Goal: Communication & Community: Answer question/provide support

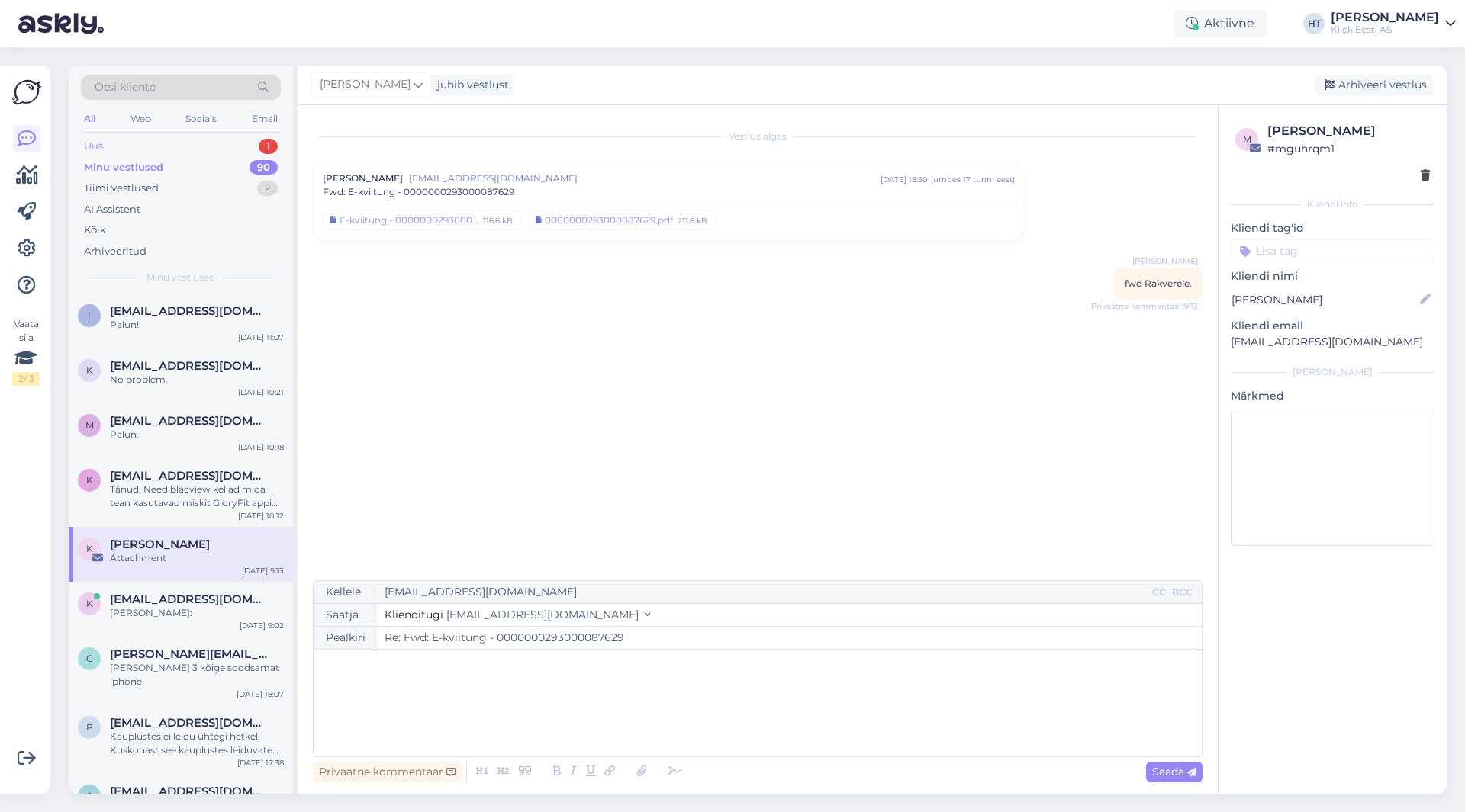
click at [194, 146] on div "Uus 1" at bounding box center [180, 146] width 200 height 21
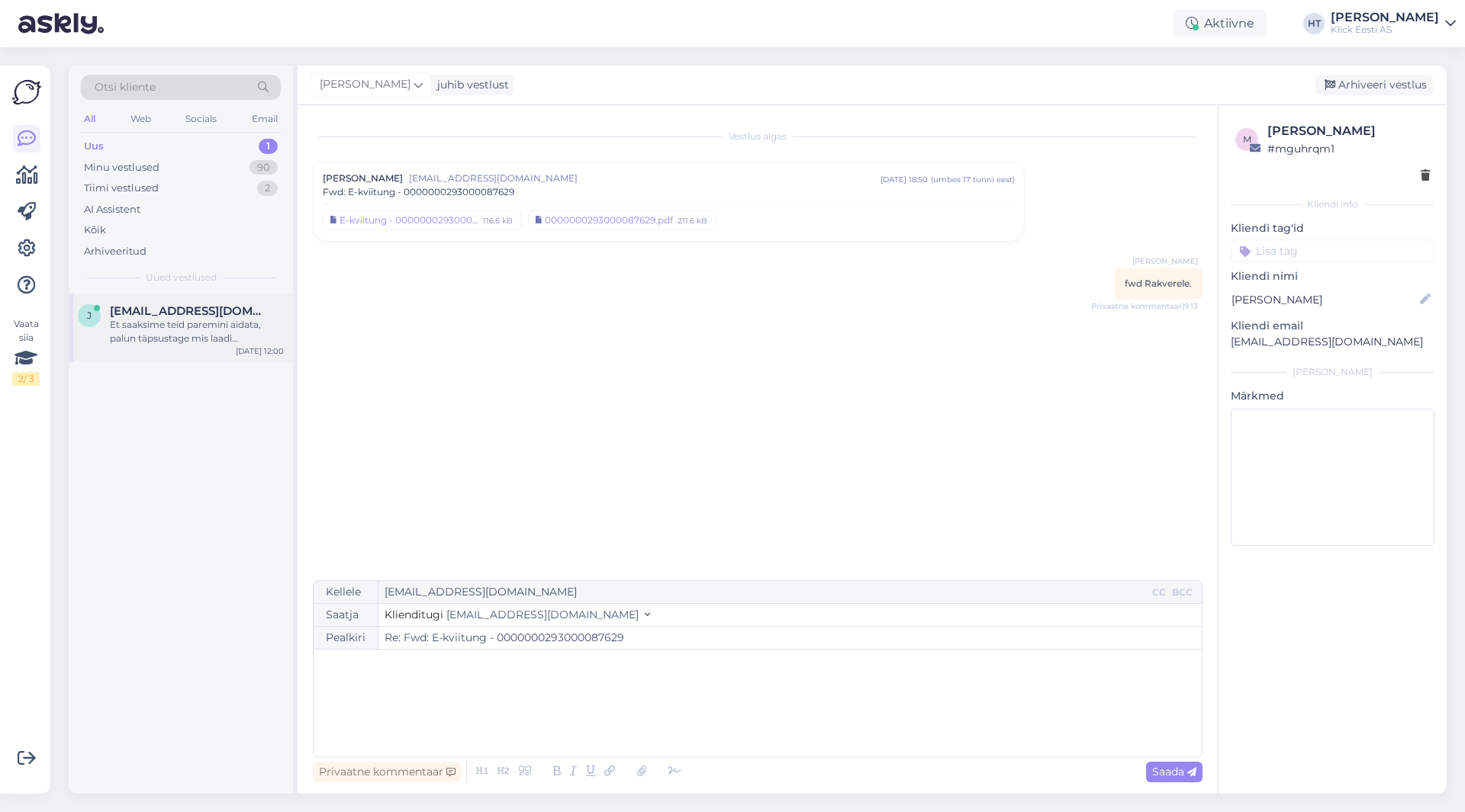
click at [231, 345] on div "Et saaksime teid paremini aidata, palun täpsustage mis laadi töötamisega täpsem…" at bounding box center [196, 332] width 174 height 27
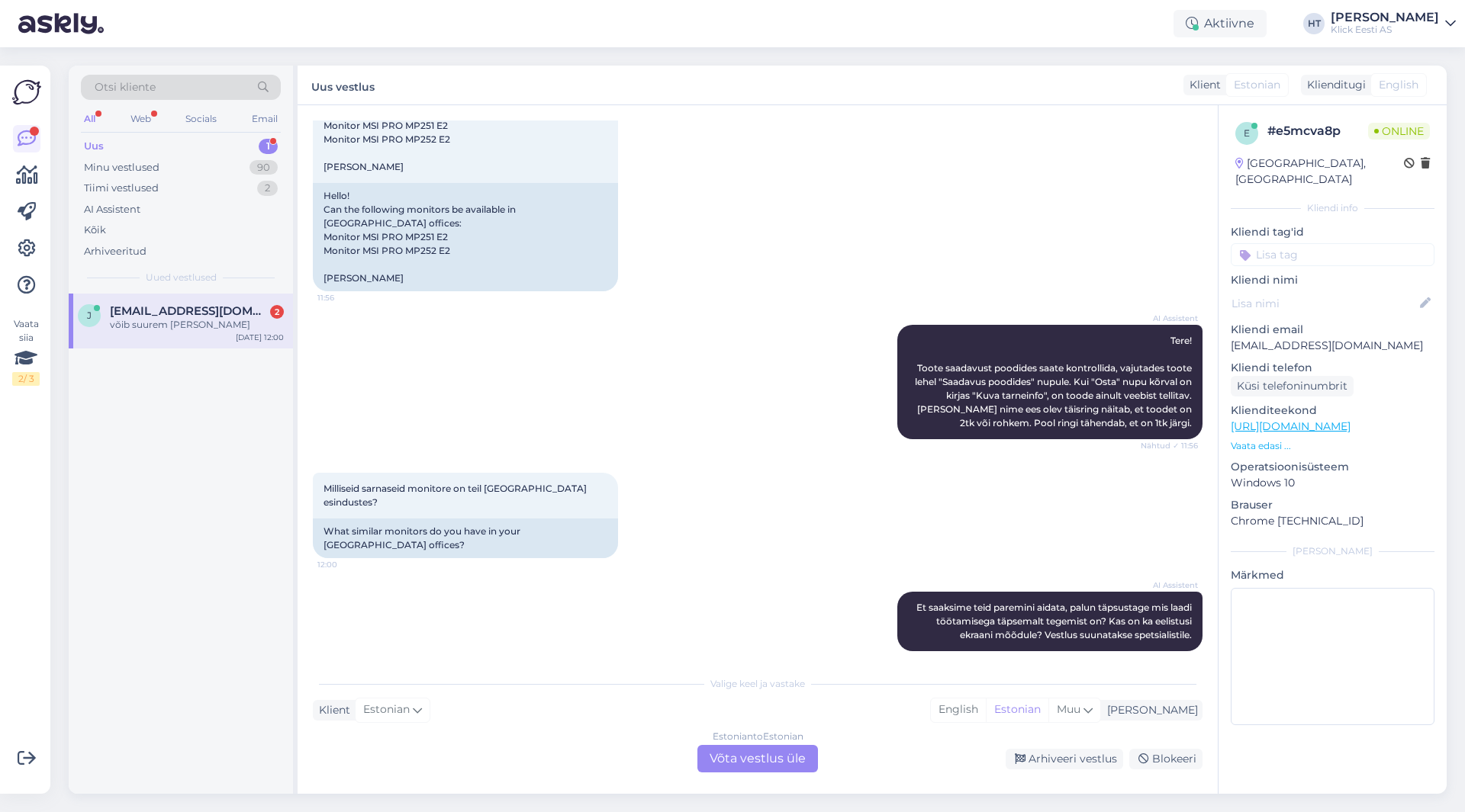
scroll to position [316, 0]
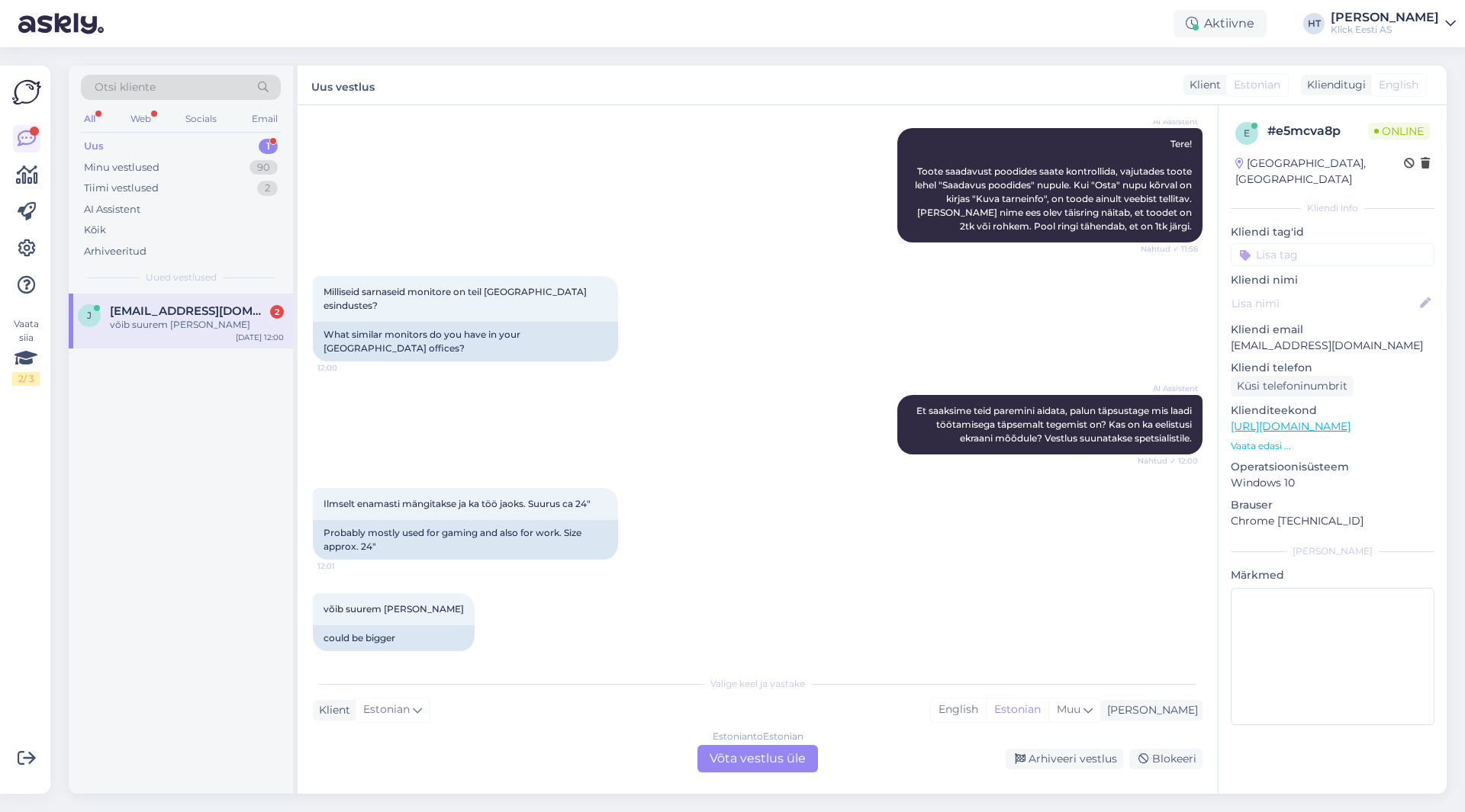
click at [211, 425] on div "j [EMAIL_ADDRESS][DOMAIN_NAME] 2 võib suurem [PERSON_NAME] [DATE] 12:00" at bounding box center [181, 543] width 225 height 500
click at [781, 763] on div "Estonian to Estonian Võta vestlus üle" at bounding box center [757, 759] width 120 height 27
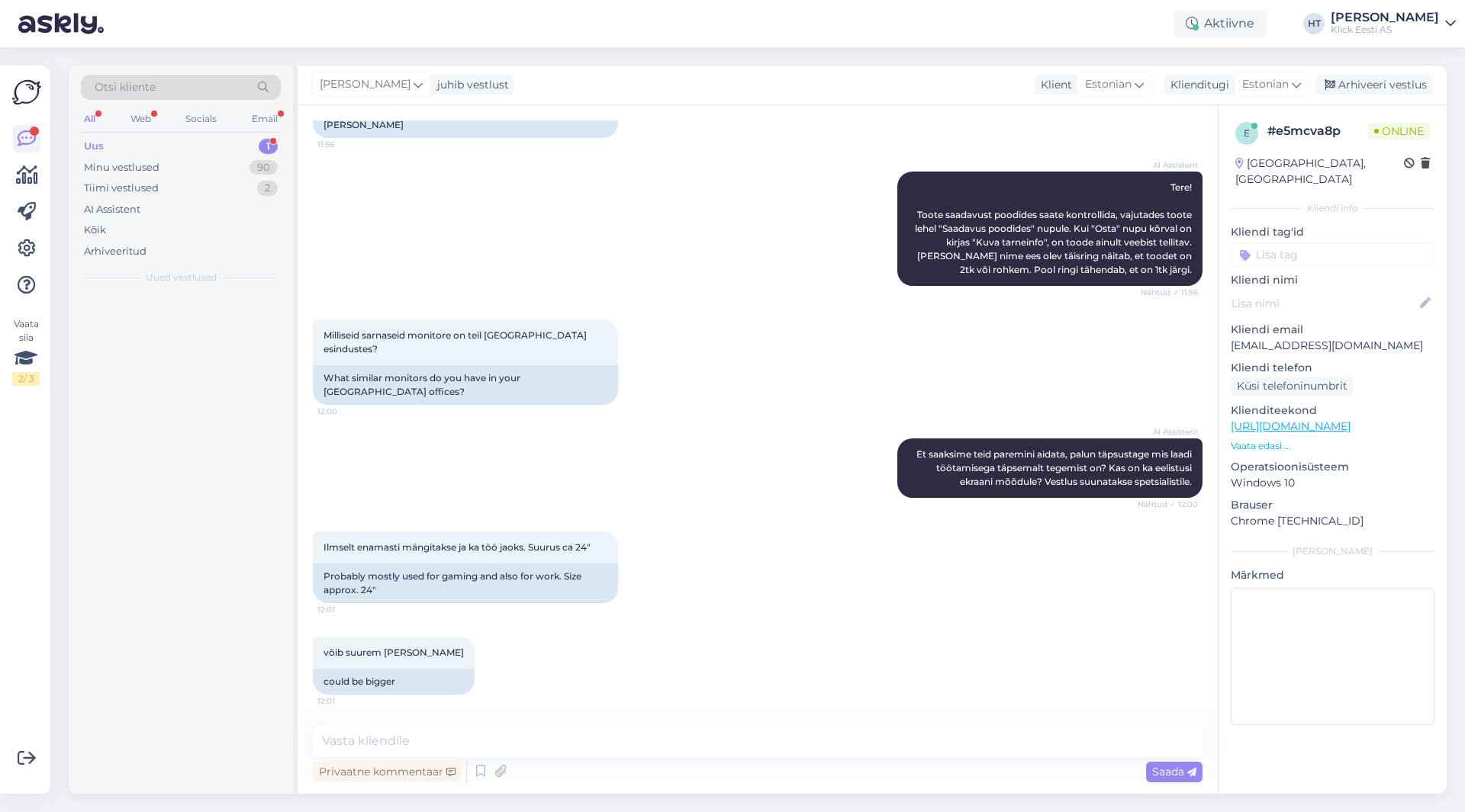
scroll to position [259, 0]
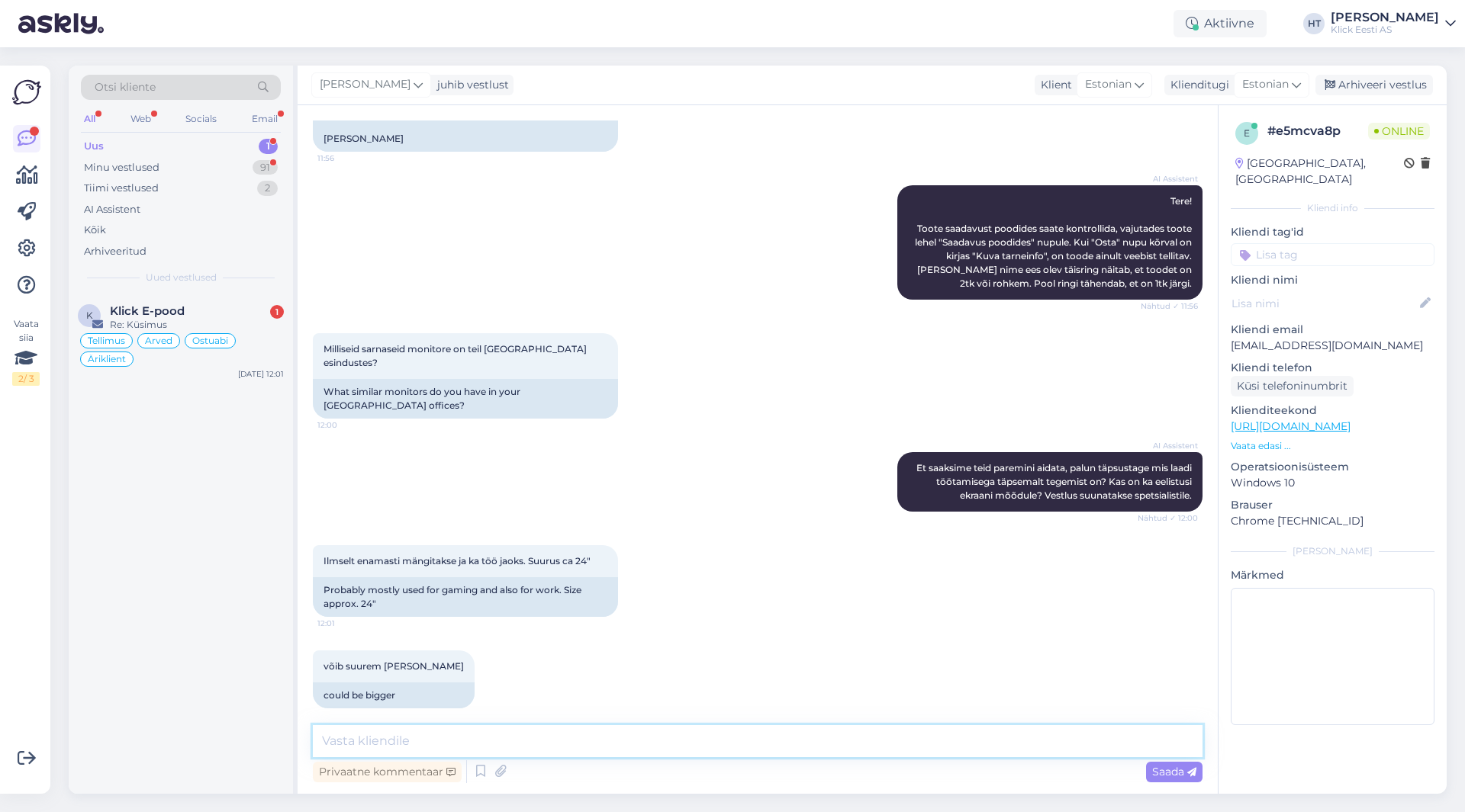
click at [776, 751] on textarea at bounding box center [757, 742] width 890 height 32
paste textarea "[URL][DOMAIN_NAME]"
type textarea "Eedenis ja lõunakeskuses leiduks järgnevat: [URL][DOMAIN_NAME]"
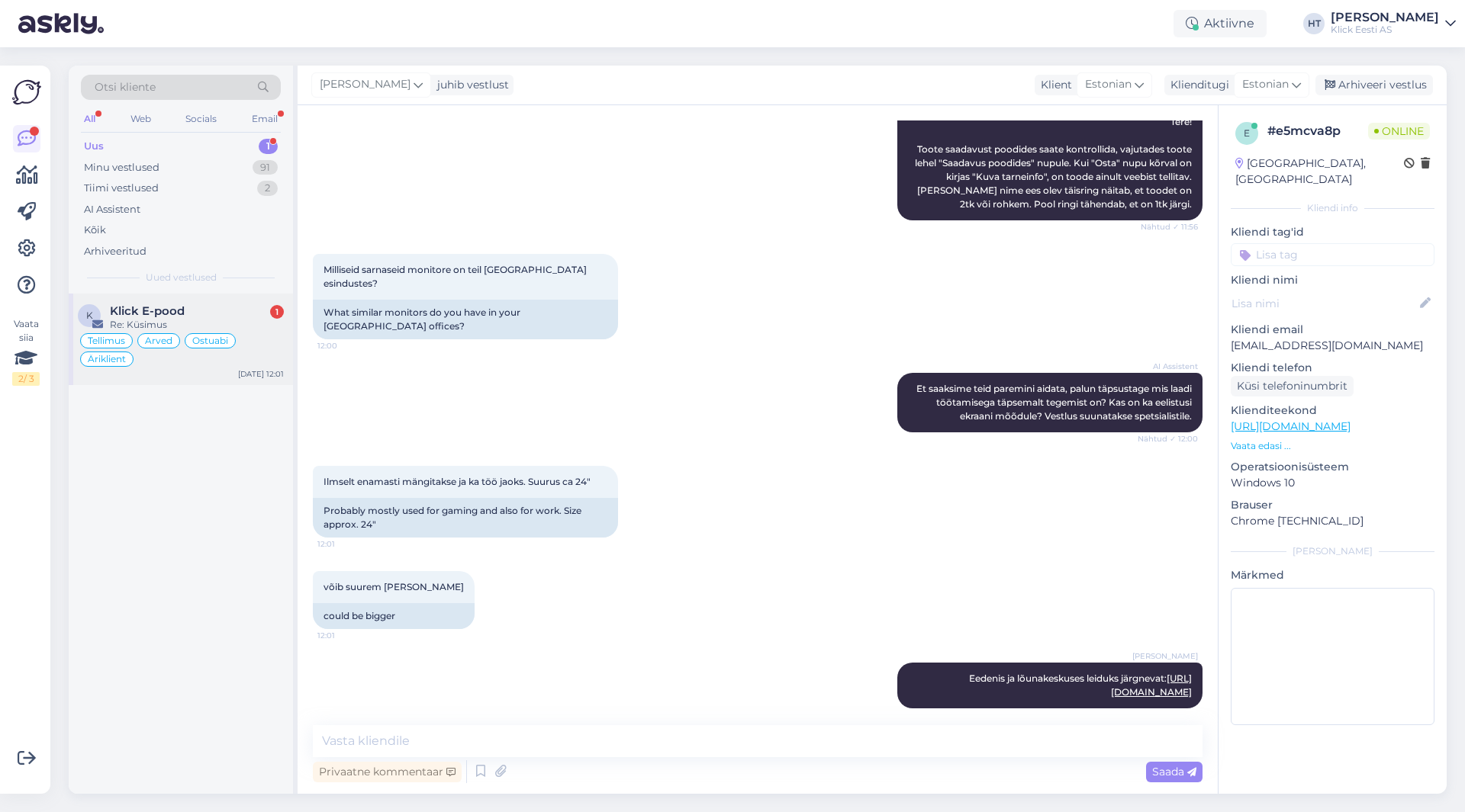
click at [227, 319] on div "Re: Küsimus" at bounding box center [196, 325] width 174 height 14
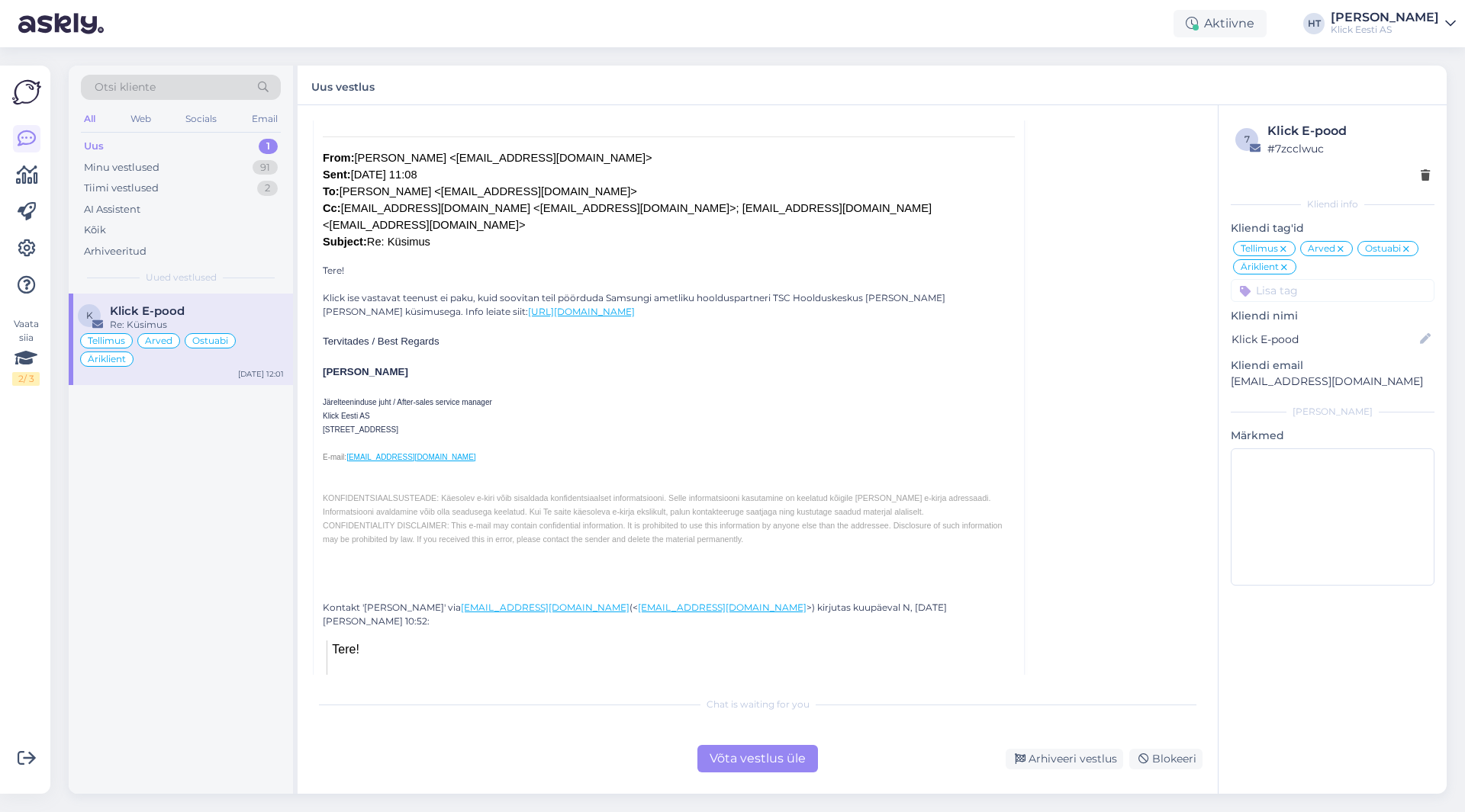
scroll to position [6227, 0]
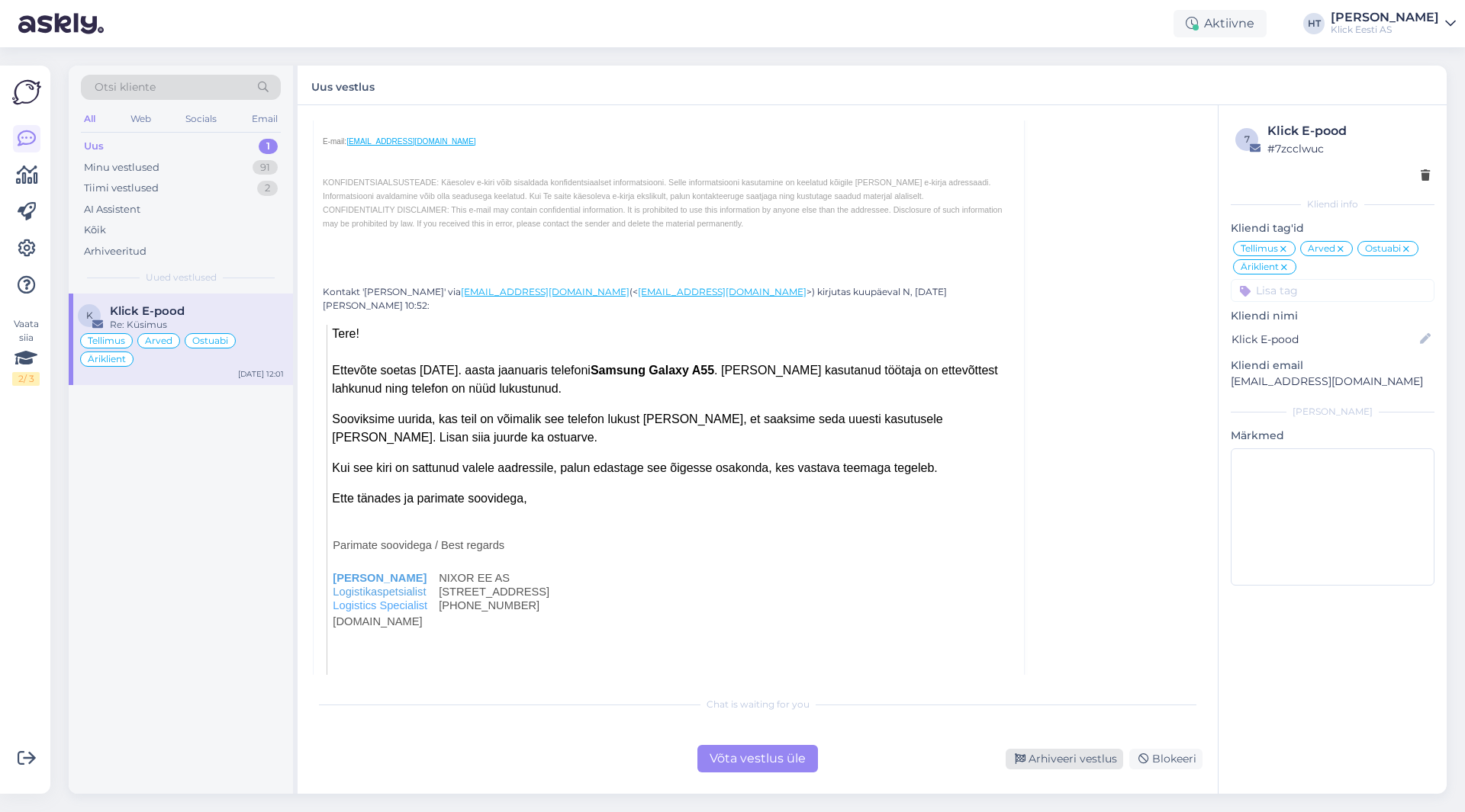
click at [1040, 753] on div "Arhiveeri vestlus" at bounding box center [1063, 759] width 117 height 20
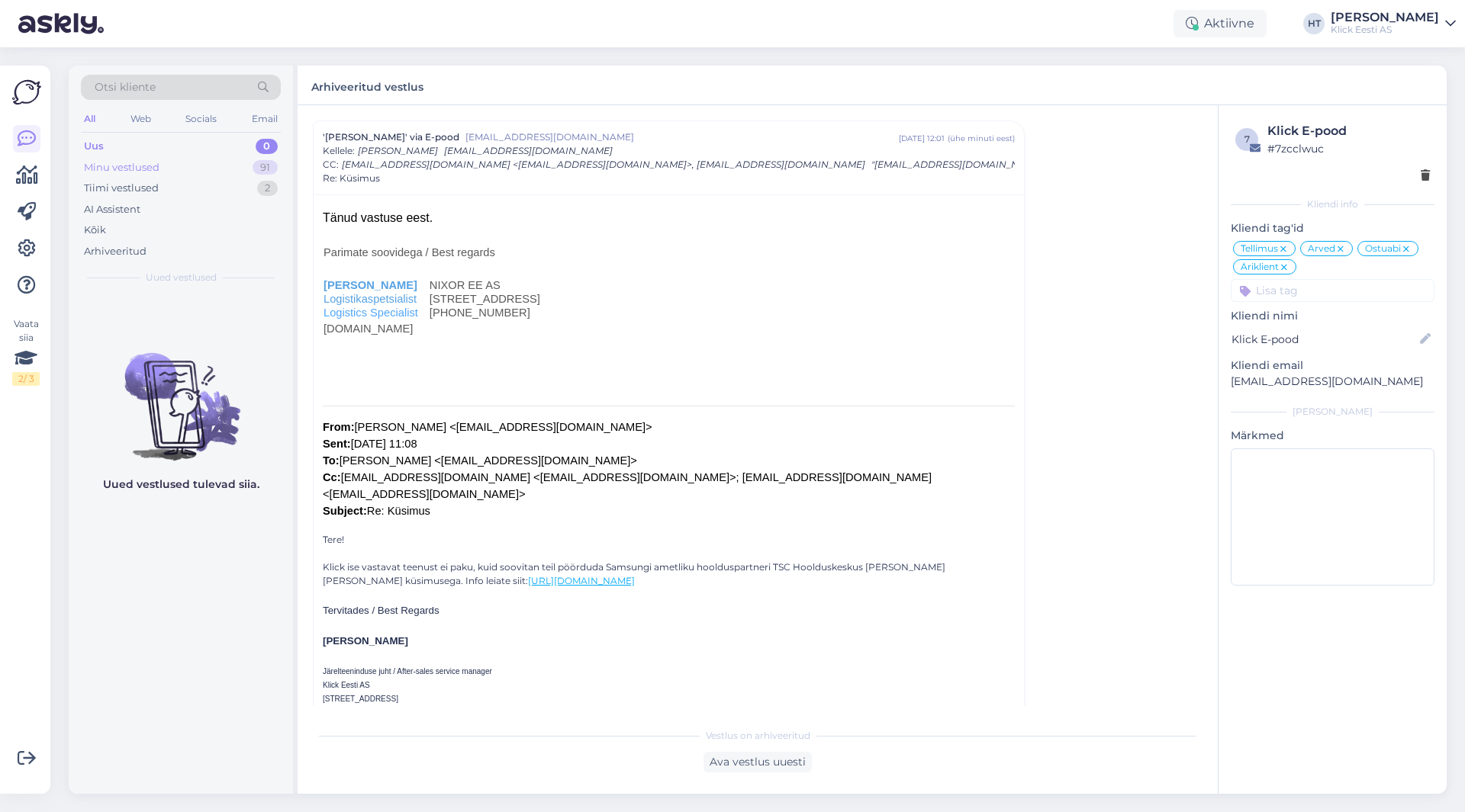
click at [200, 167] on div "Minu vestlused 91" at bounding box center [180, 167] width 200 height 21
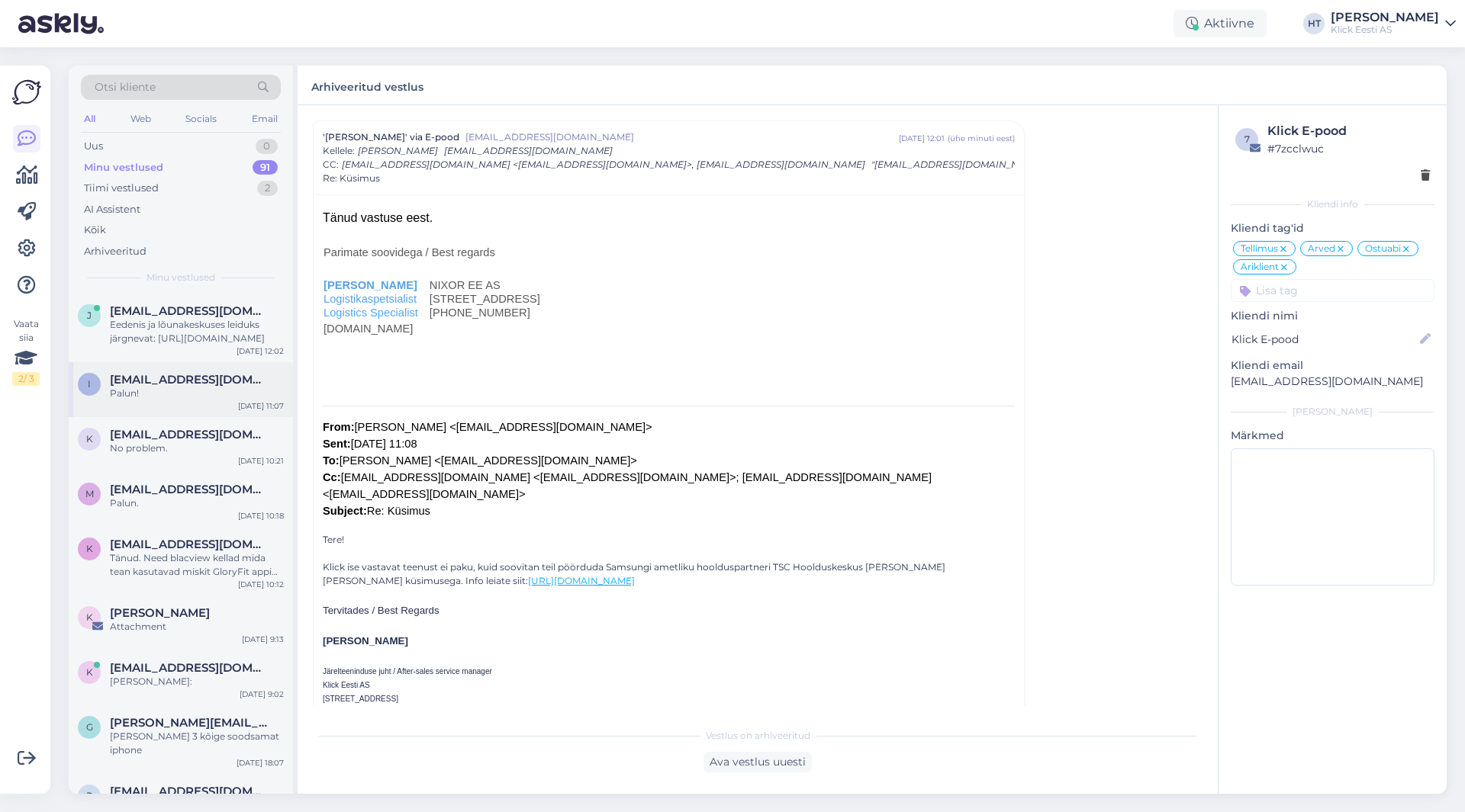
click at [229, 400] on div "Palun!" at bounding box center [196, 393] width 174 height 14
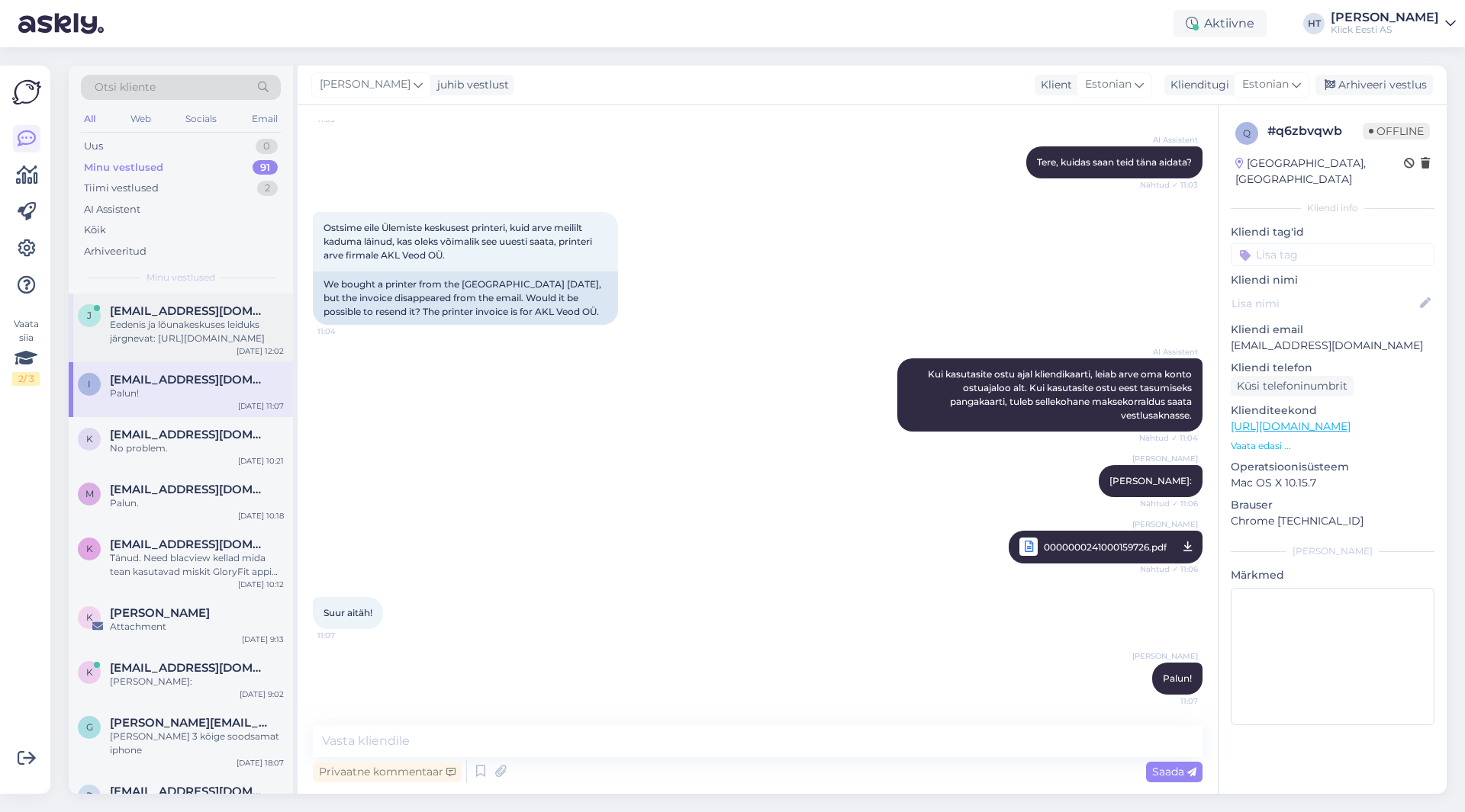
click at [215, 318] on span "[EMAIL_ADDRESS][DOMAIN_NAME]" at bounding box center [189, 311] width 158 height 14
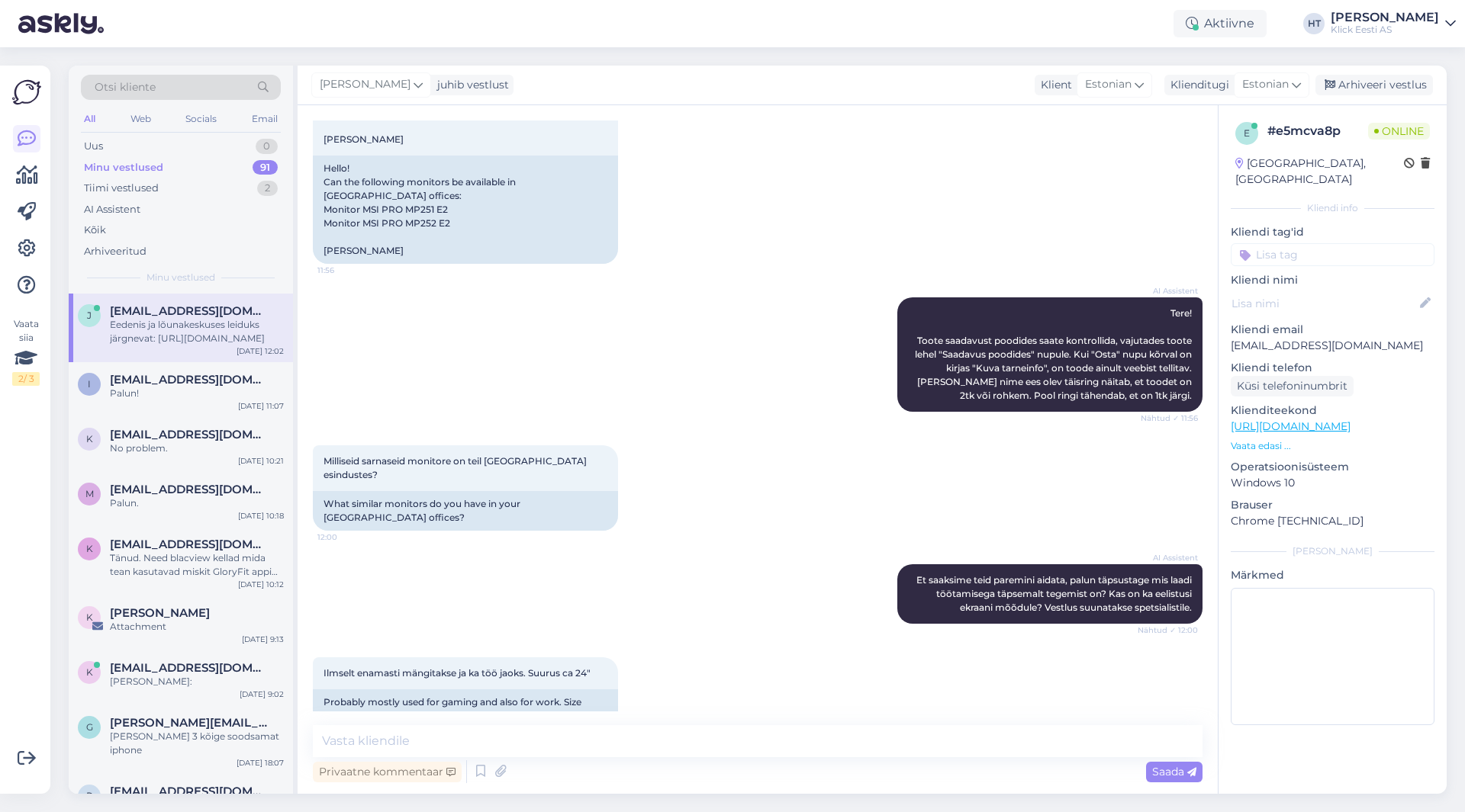
scroll to position [338, 0]
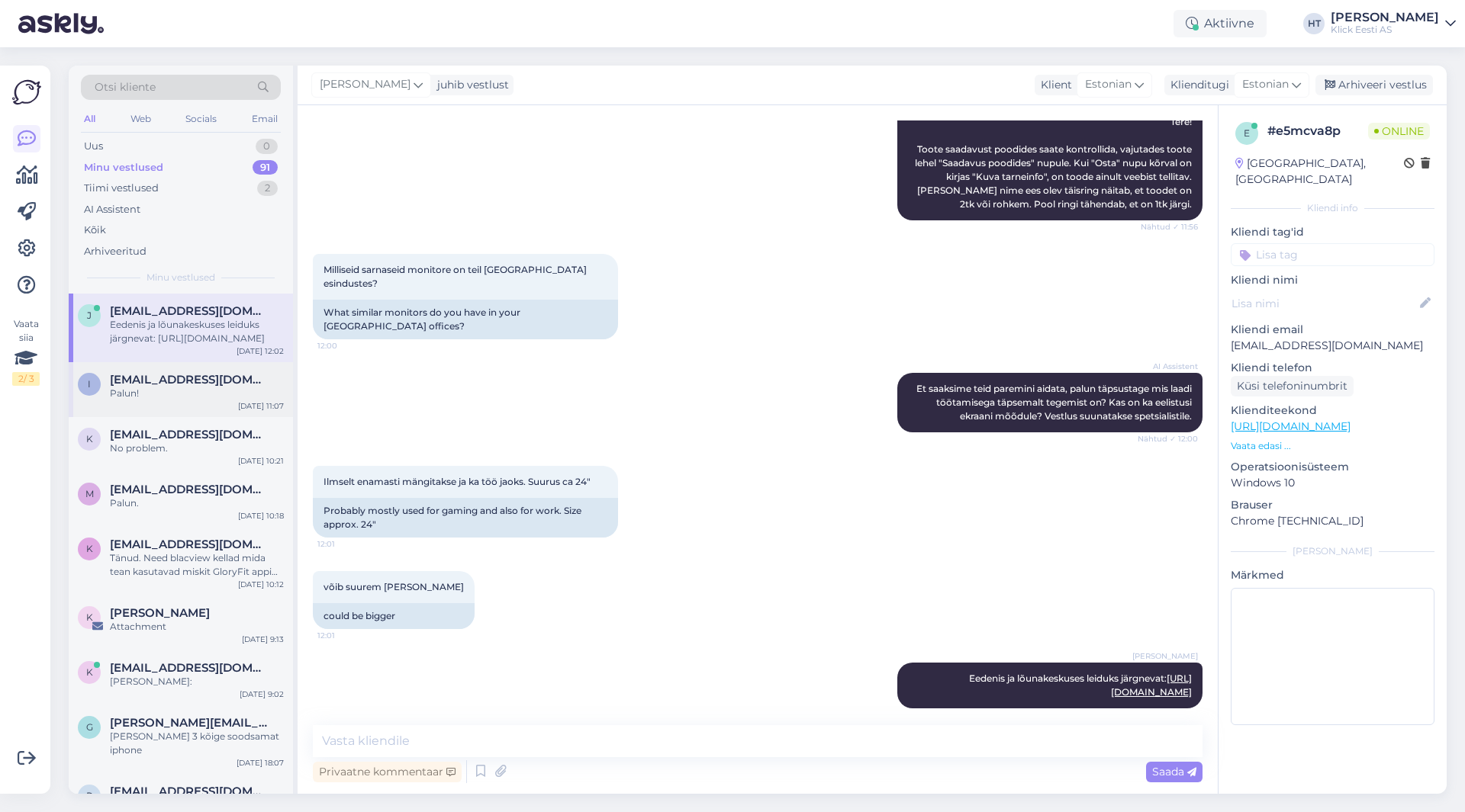
click at [180, 392] on div "Palun!" at bounding box center [196, 393] width 174 height 14
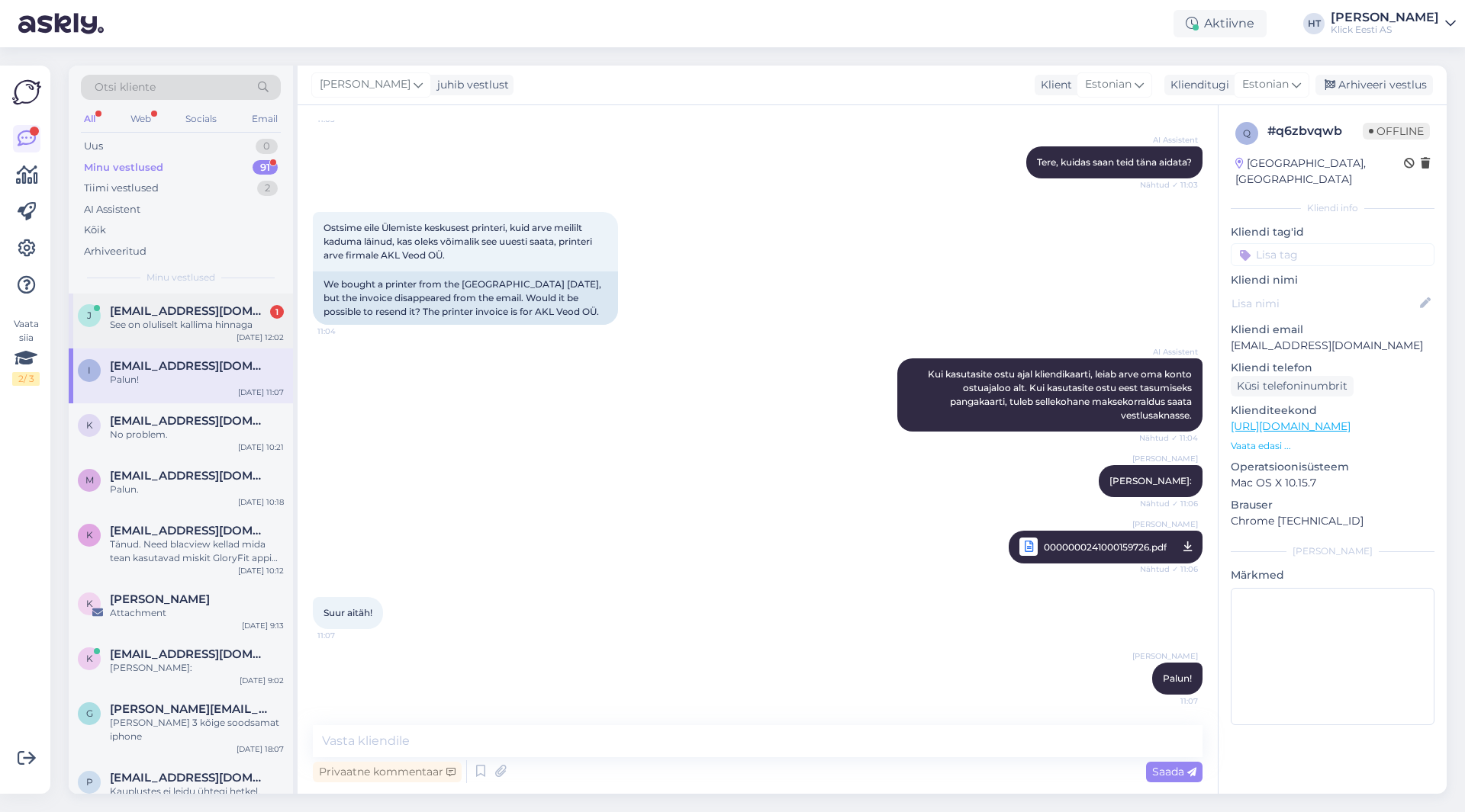
click at [235, 320] on div "See on oluliselt kallima hinnaga" at bounding box center [196, 325] width 174 height 14
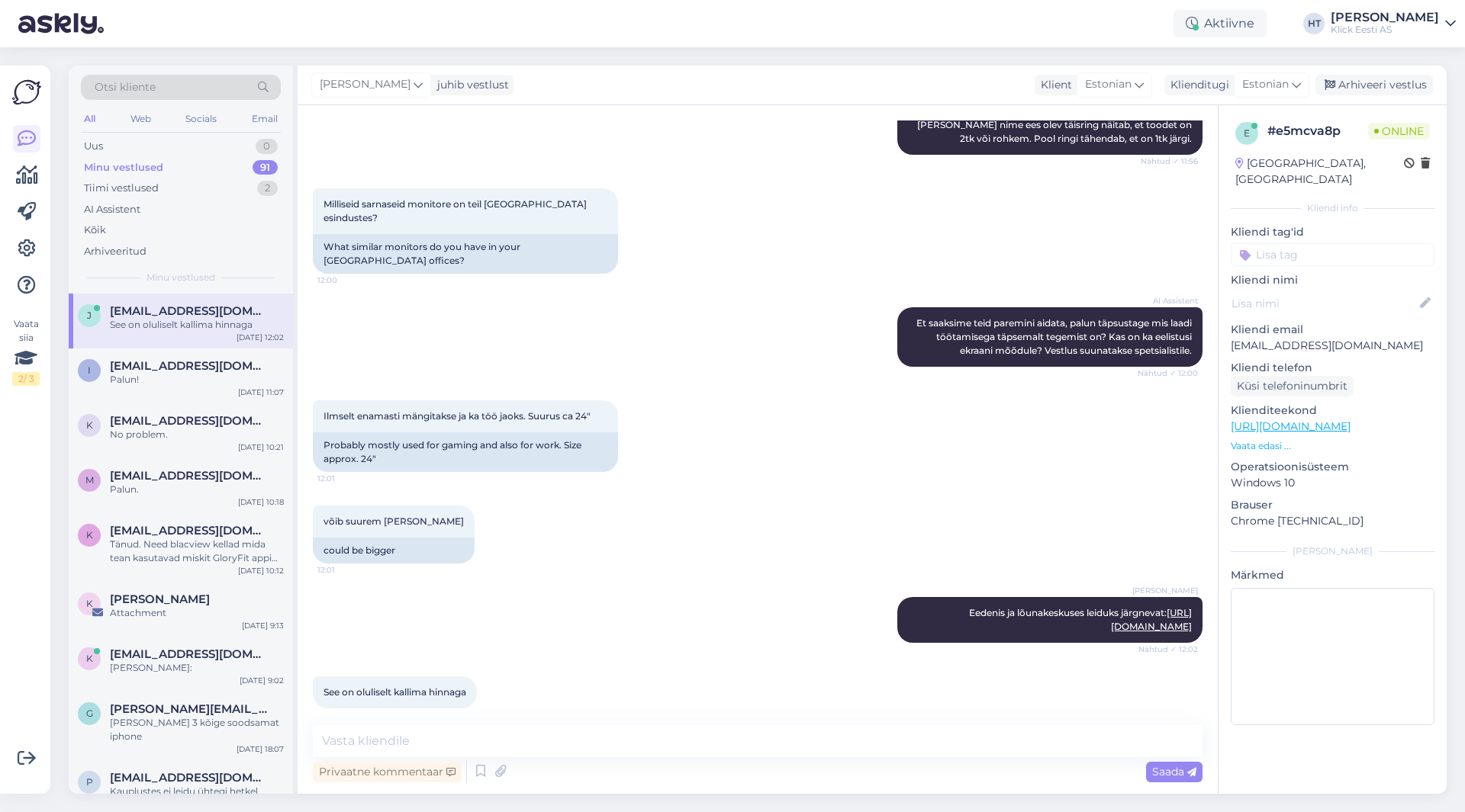
click at [527, 725] on div "Vestlus algas [DATE] Tere! Kas Tartu esindustes võib olla järgnevaid monitore: …" at bounding box center [757, 449] width 920 height 688
click at [537, 739] on textarea at bounding box center [757, 742] width 890 height 32
paste textarea "[URL][DOMAIN_NAME]"
type textarea "Soodsamatest leiduks järgnev: [URL][DOMAIN_NAME]"
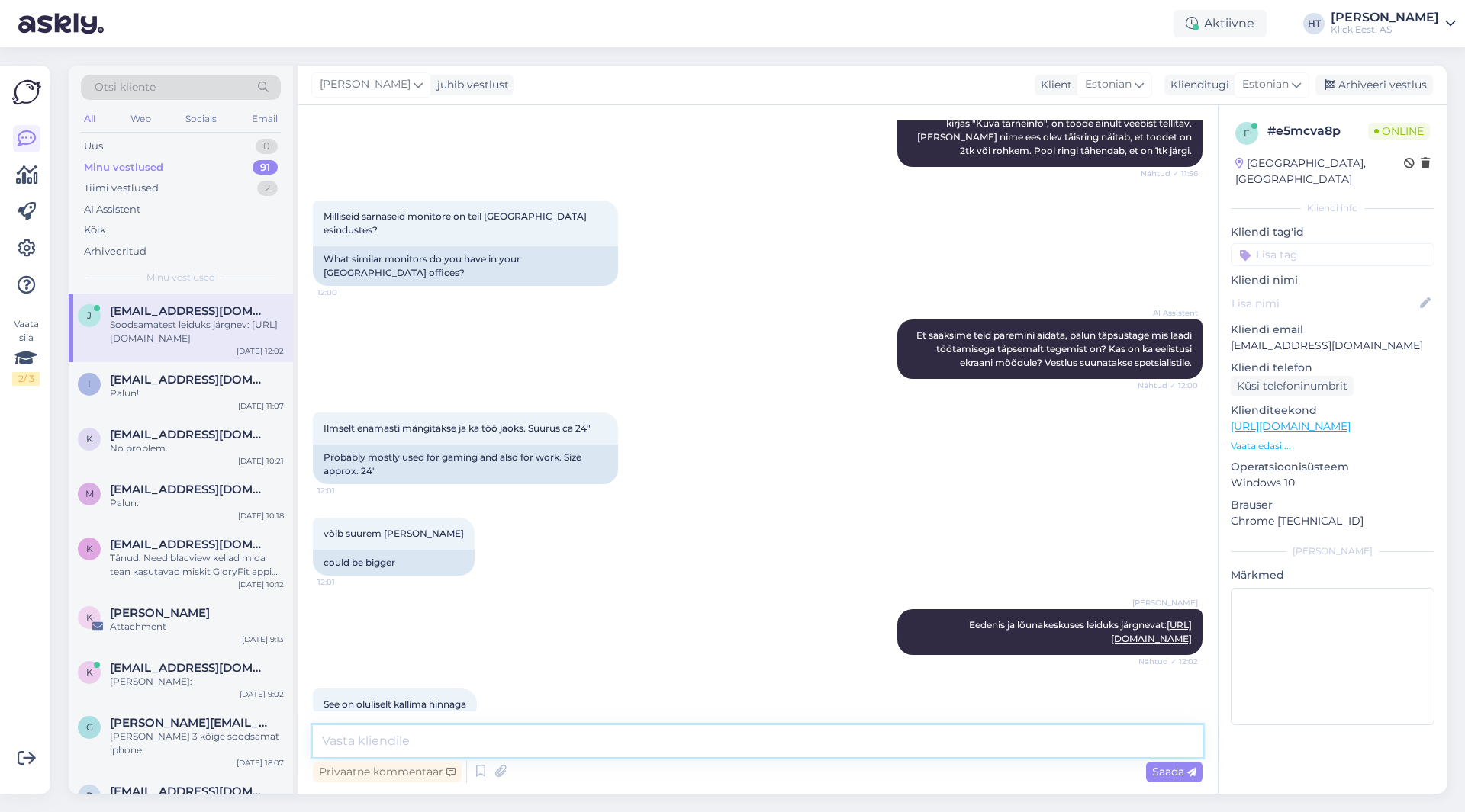
scroll to position [483, 0]
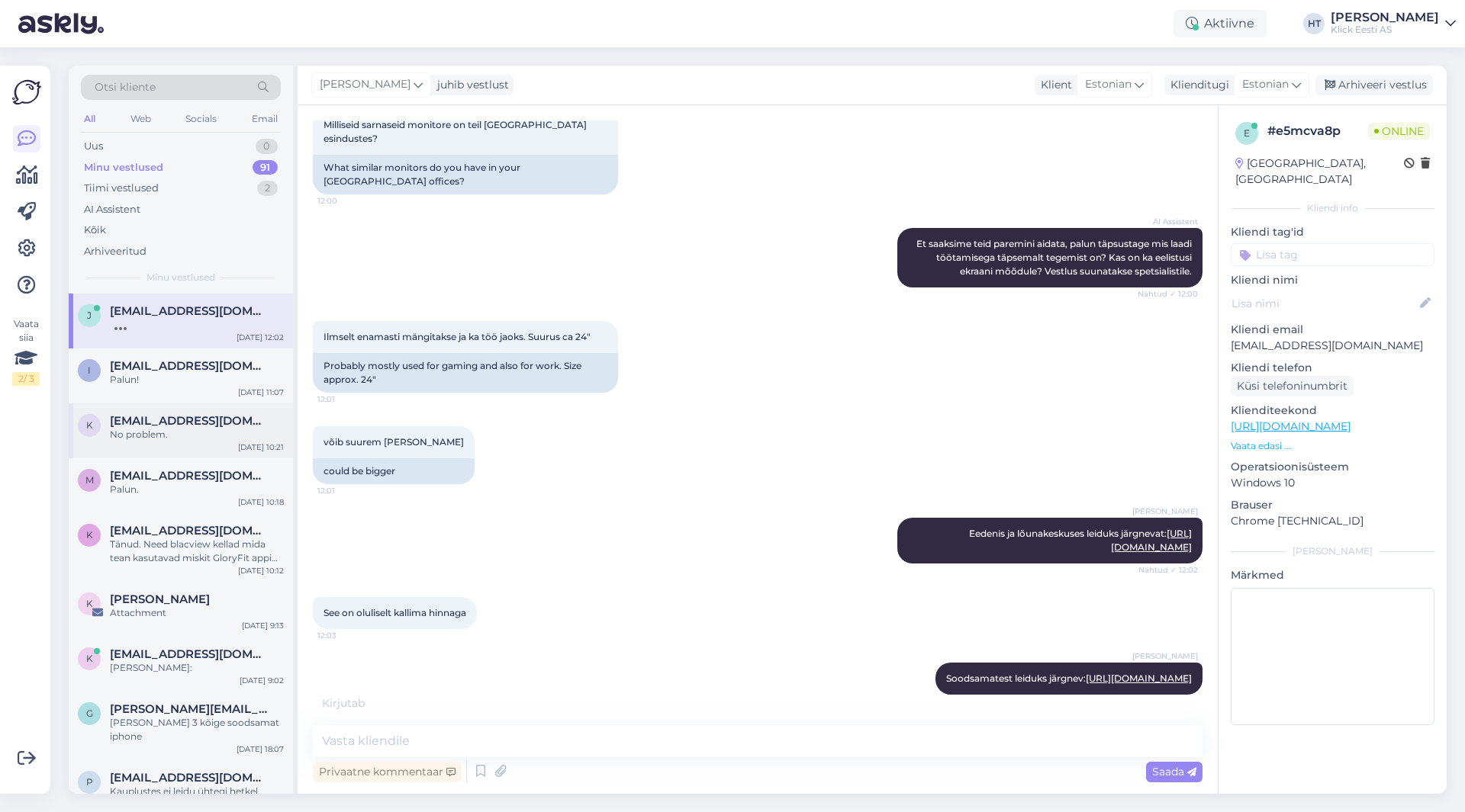
click at [168, 410] on div "k [EMAIL_ADDRESS][DOMAIN_NAME] No problem. [DATE] 10:21" at bounding box center [181, 431] width 225 height 55
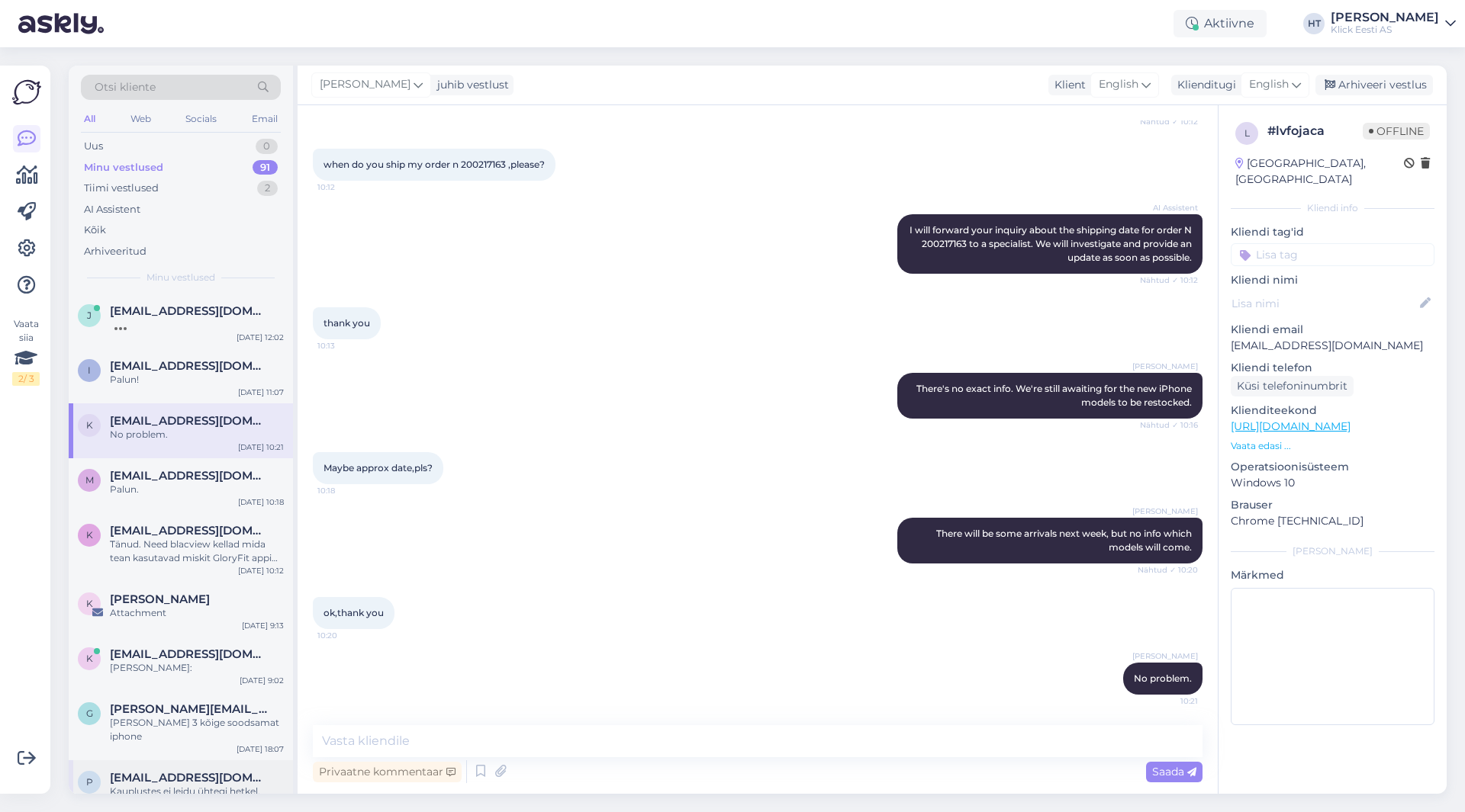
scroll to position [184, 0]
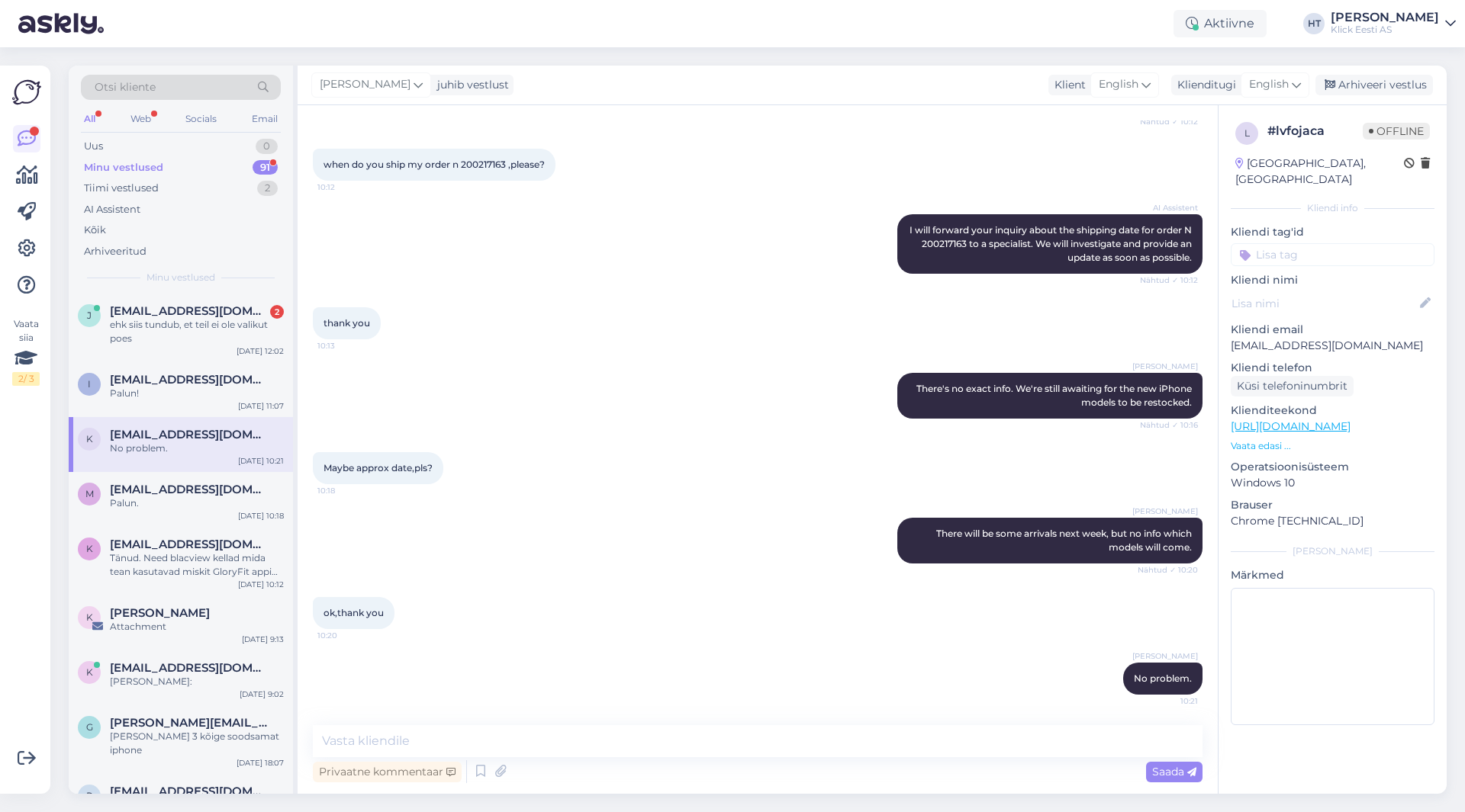
click at [170, 89] on div "Otsi kliente" at bounding box center [180, 87] width 200 height 25
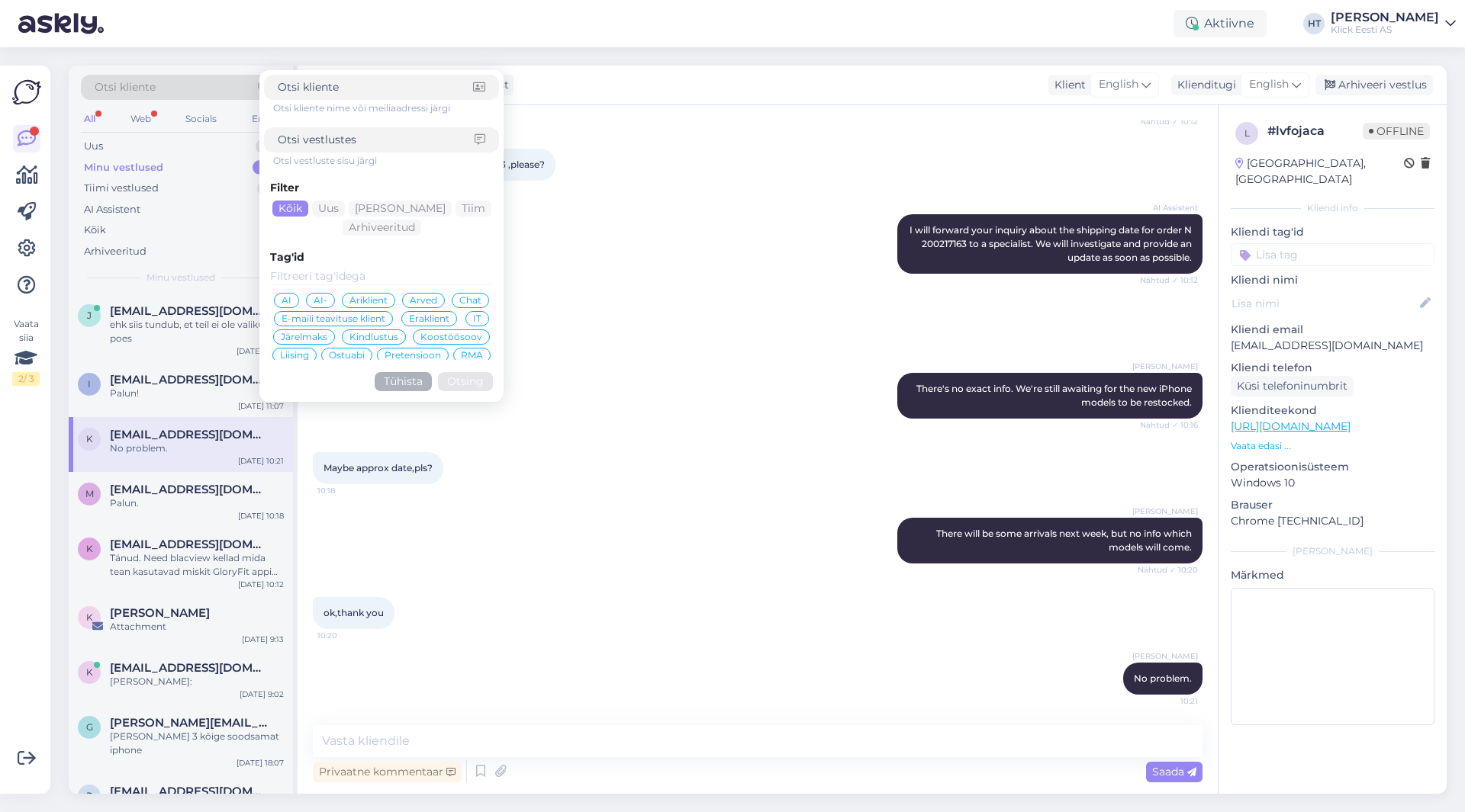
click at [366, 94] on input at bounding box center [376, 87] width 196 height 16
type input "[EMAIL_ADDRESS][DOMAIN_NAME]"
click button "Otsing" at bounding box center [465, 382] width 55 height 19
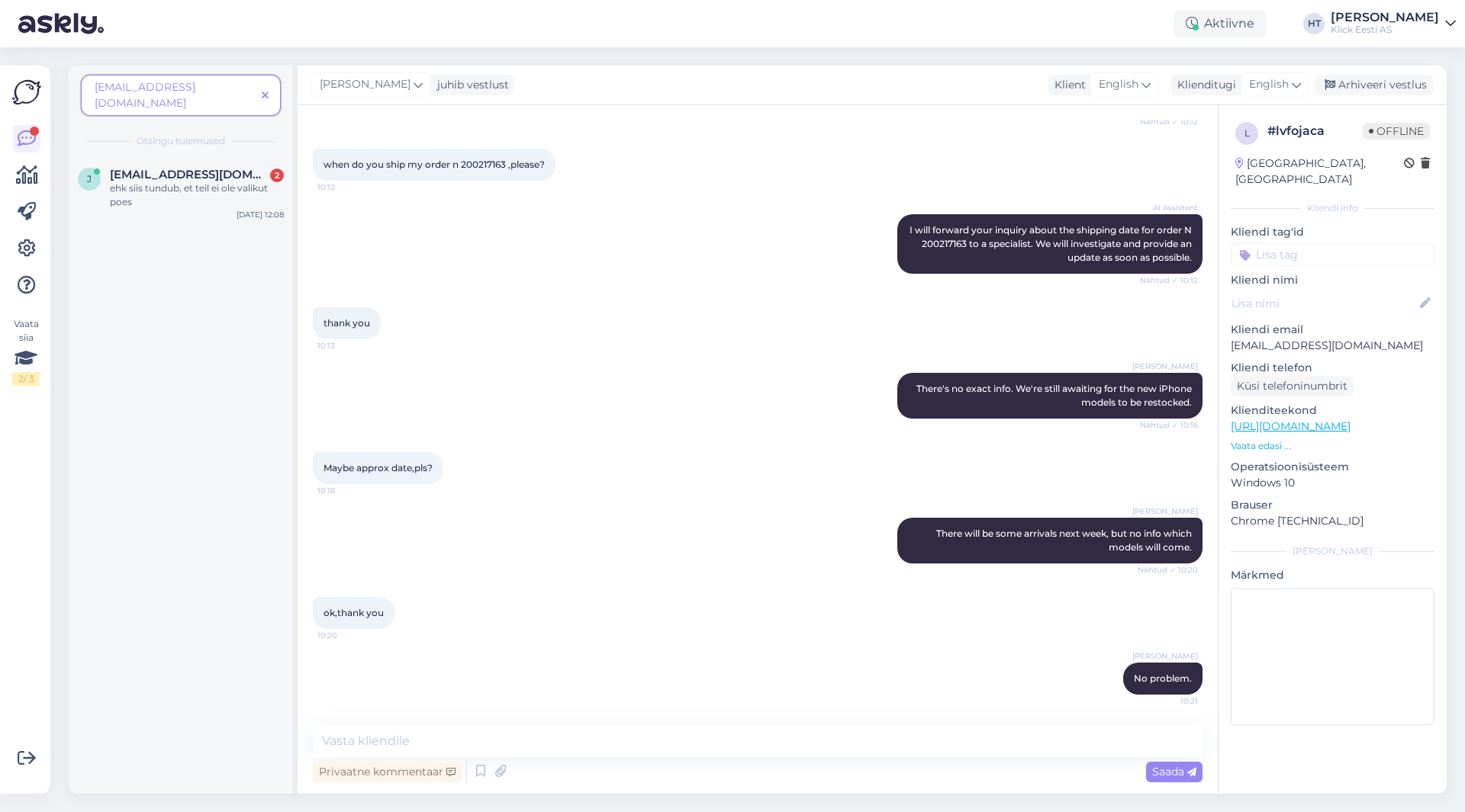
click at [244, 87] on span "[EMAIL_ADDRESS][DOMAIN_NAME]" at bounding box center [175, 95] width 161 height 32
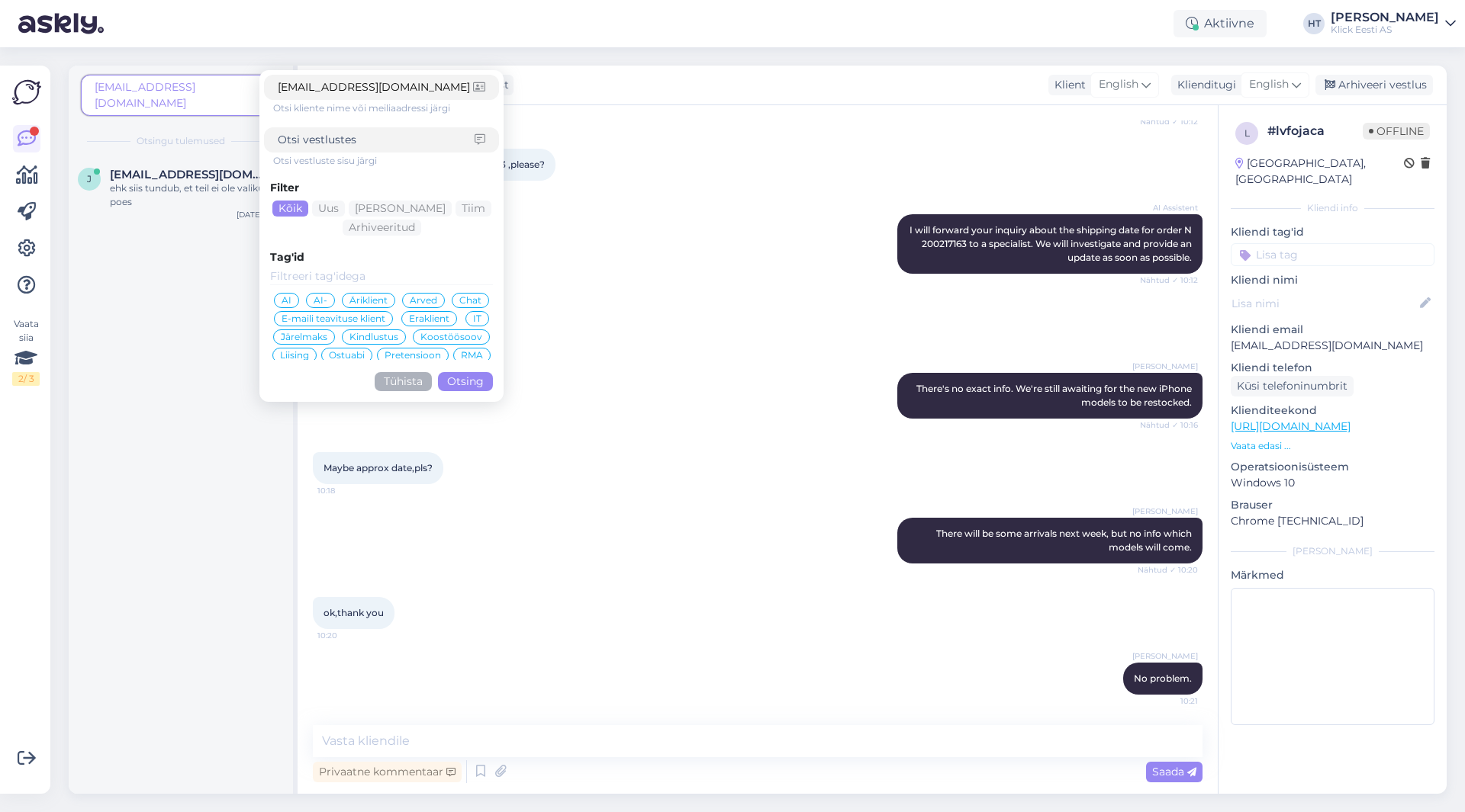
drag, startPoint x: 440, startPoint y: 89, endPoint x: 372, endPoint y: 92, distance: 68.1
click at [372, 92] on input "[EMAIL_ADDRESS][DOMAIN_NAME]" at bounding box center [376, 87] width 196 height 16
type input "janek.korgmaa@"
click button "Otsing" at bounding box center [465, 382] width 55 height 19
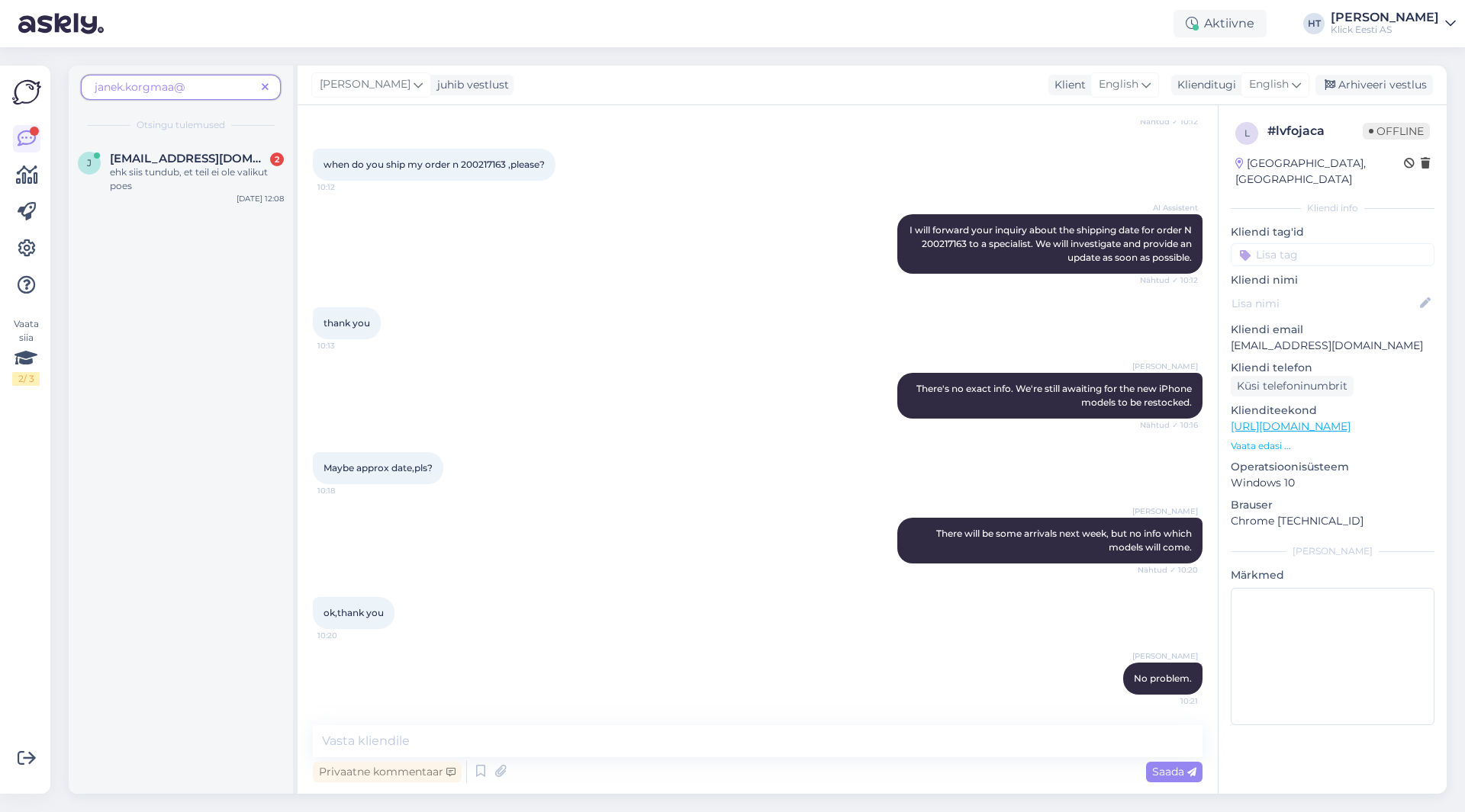
click at [266, 83] on icon at bounding box center [265, 87] width 6 height 11
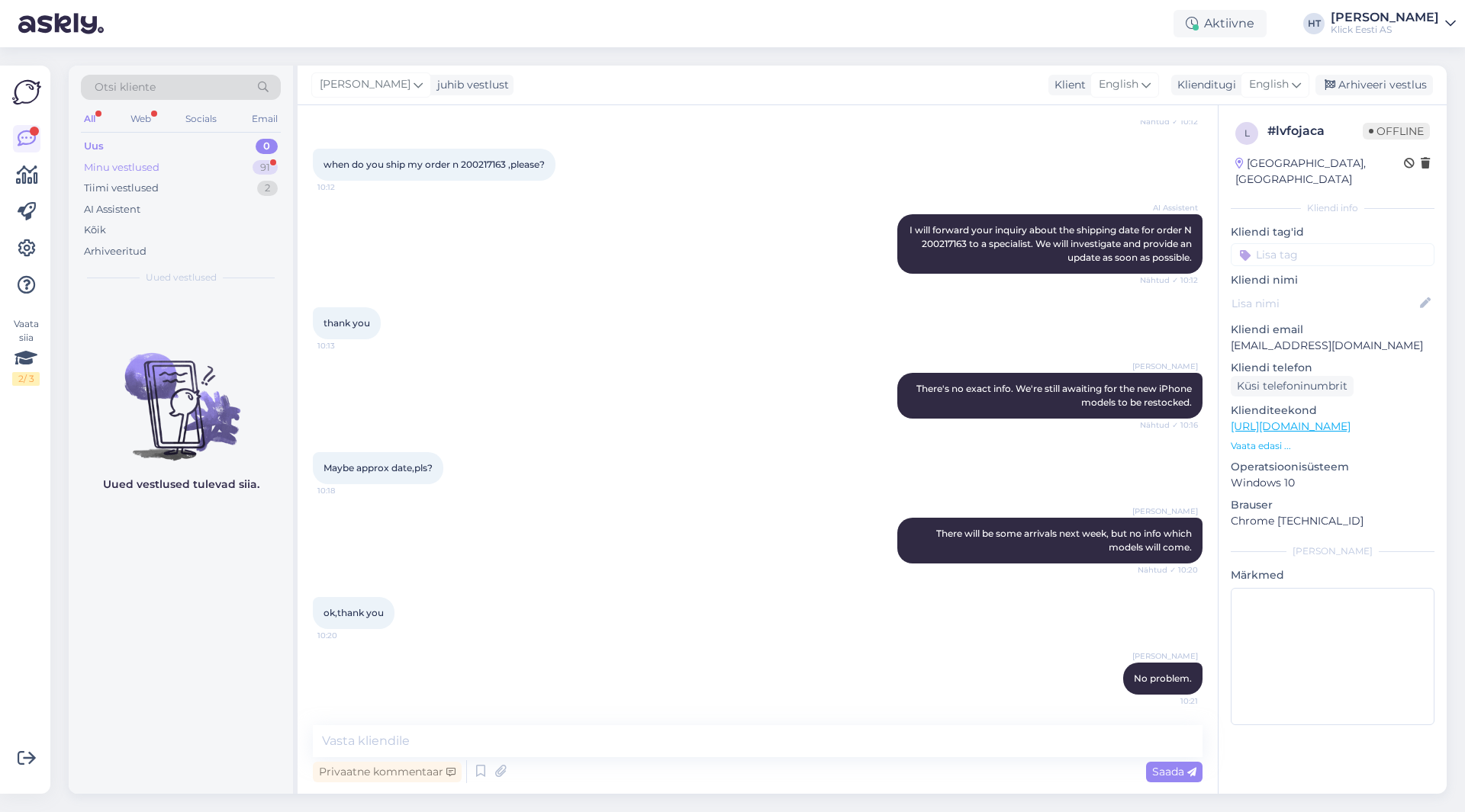
click at [246, 171] on div "Minu vestlused 91" at bounding box center [180, 167] width 200 height 21
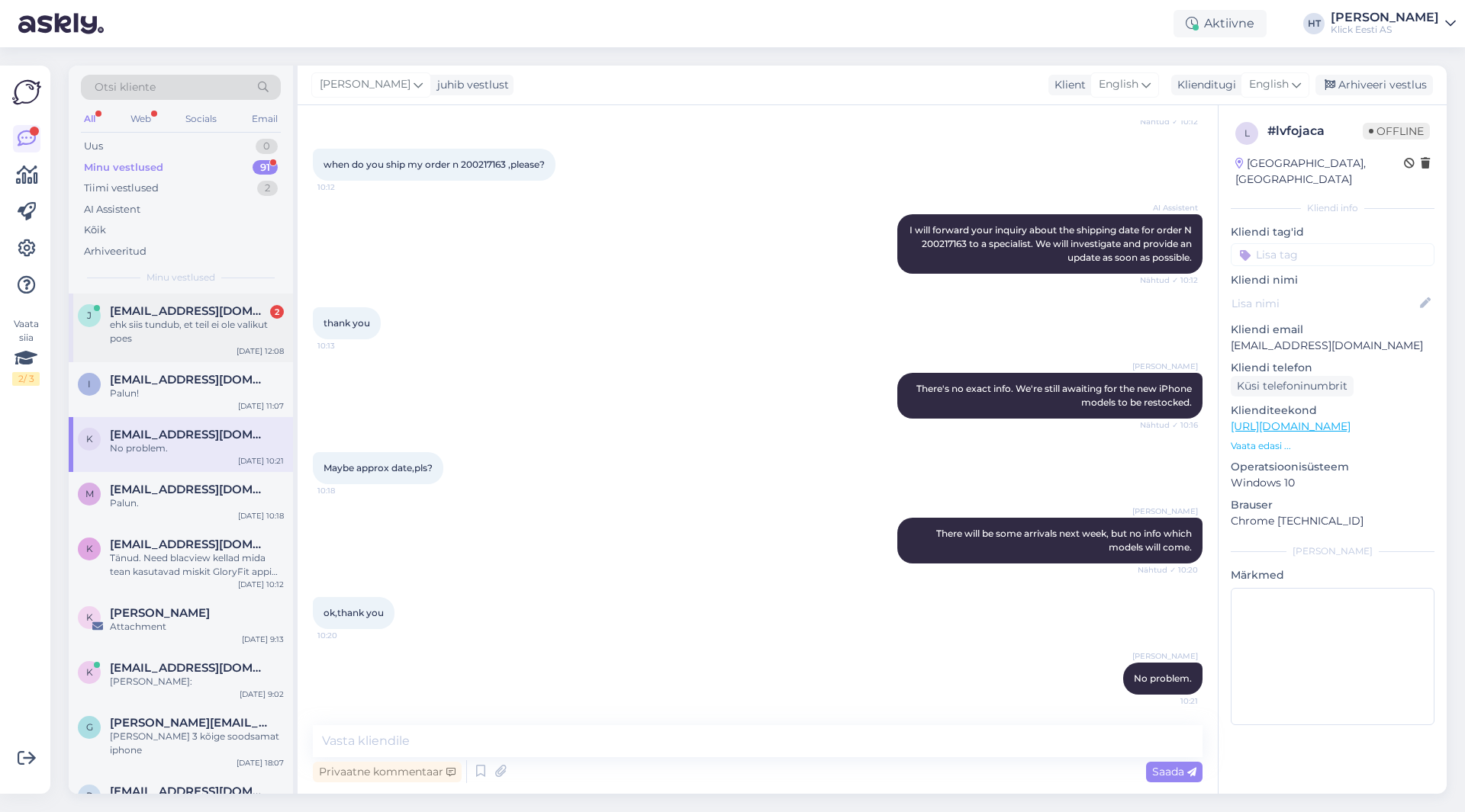
click at [274, 337] on div "ehk siis tundub, et teil ei ole valikut poes" at bounding box center [196, 332] width 174 height 27
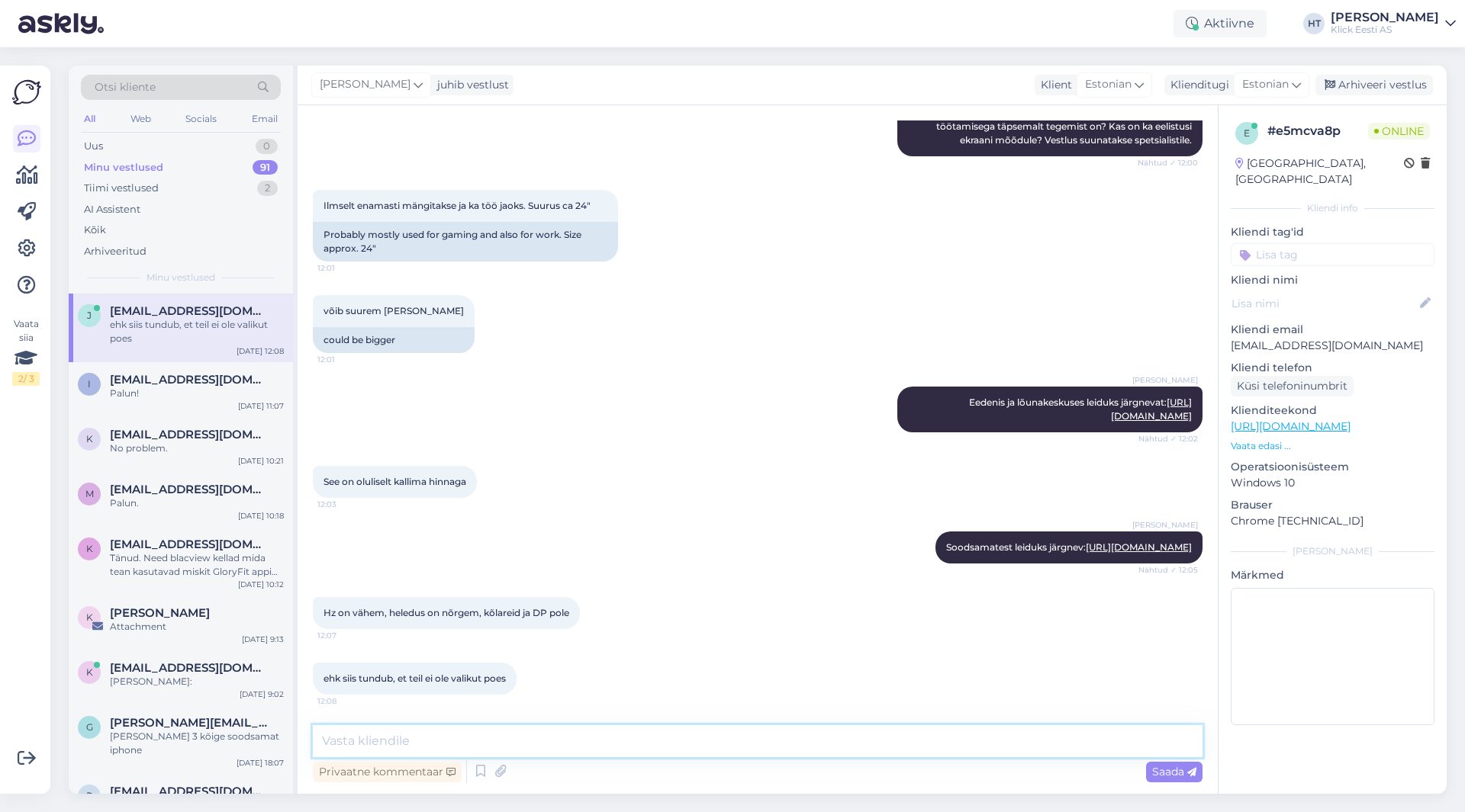
click at [661, 749] on textarea at bounding box center [757, 742] width 890 height 32
type textarea "S"
type textarea "Sel juhul saab e-[PERSON_NAME] kaudu tellida soovitud monitori."
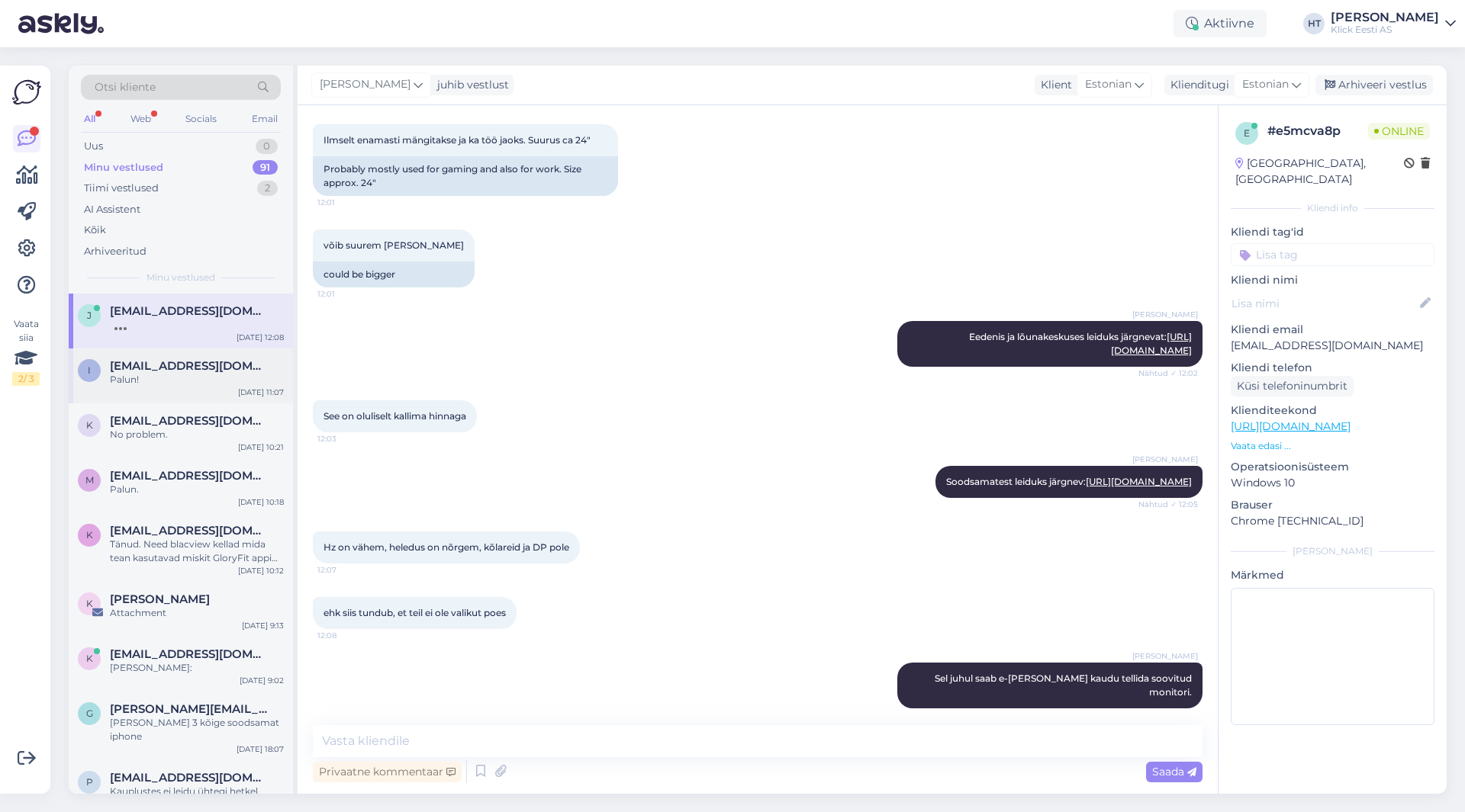
click at [238, 383] on div "Palun!" at bounding box center [196, 380] width 174 height 14
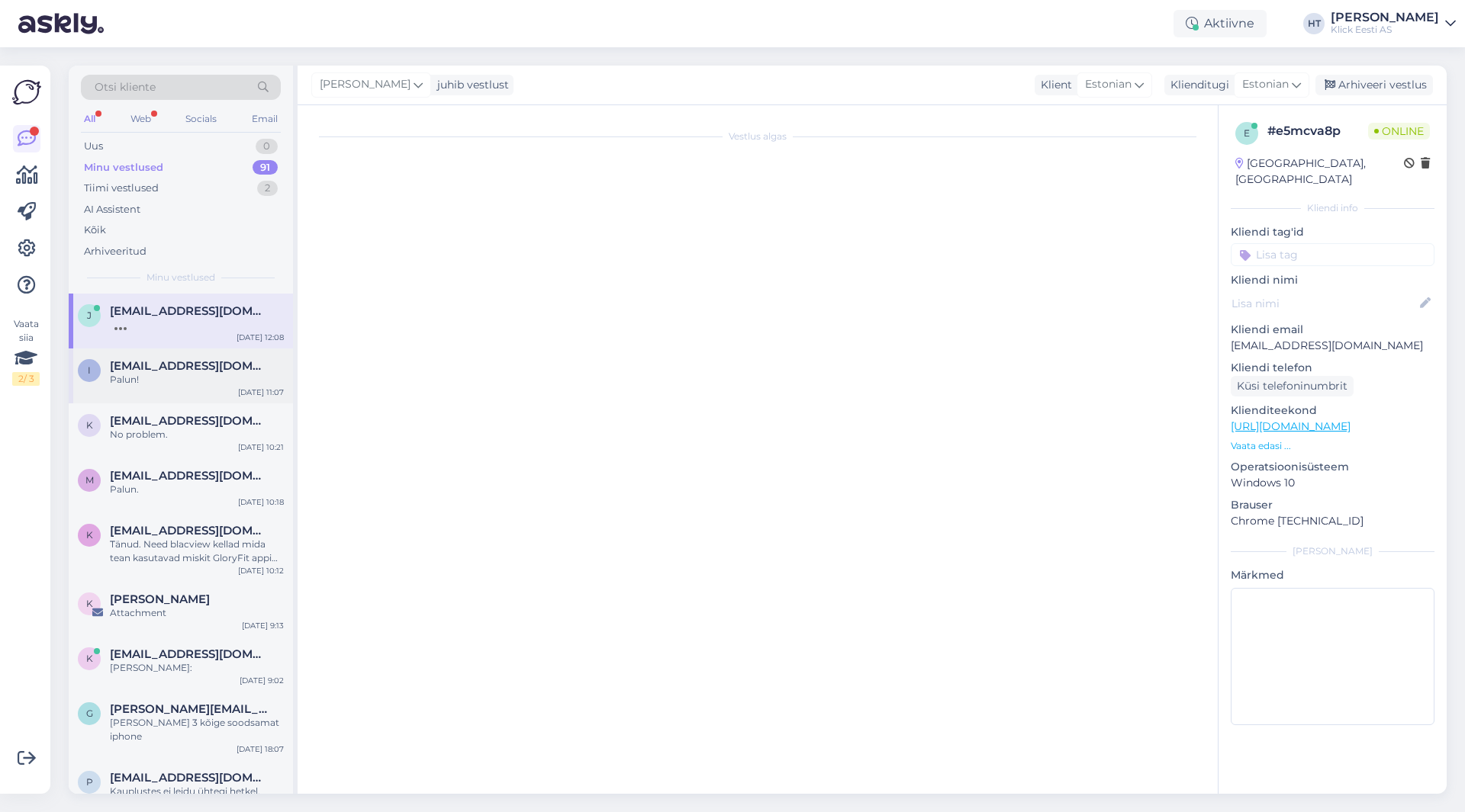
scroll to position [146, 0]
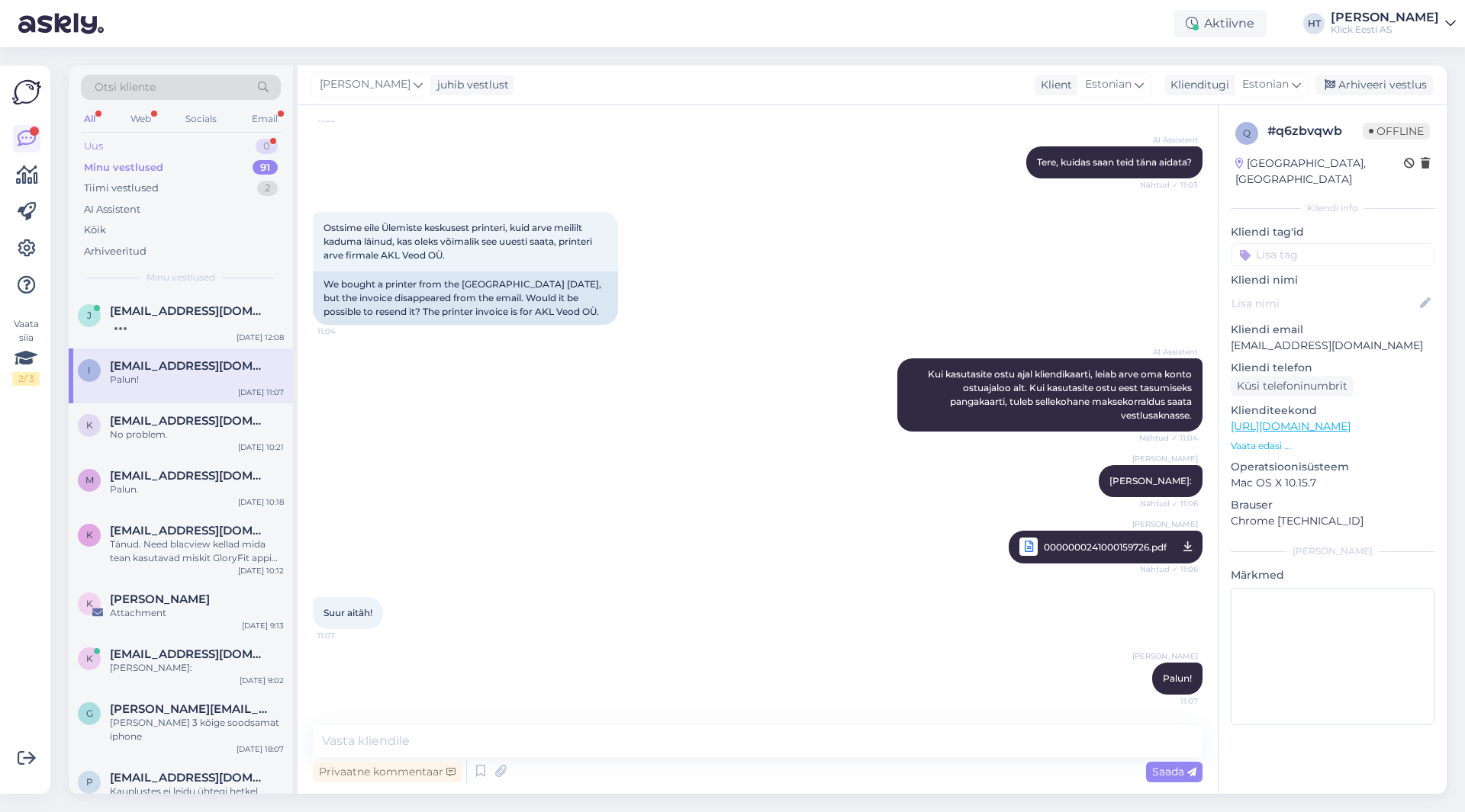
click at [219, 146] on div "Uus 0" at bounding box center [180, 146] width 200 height 21
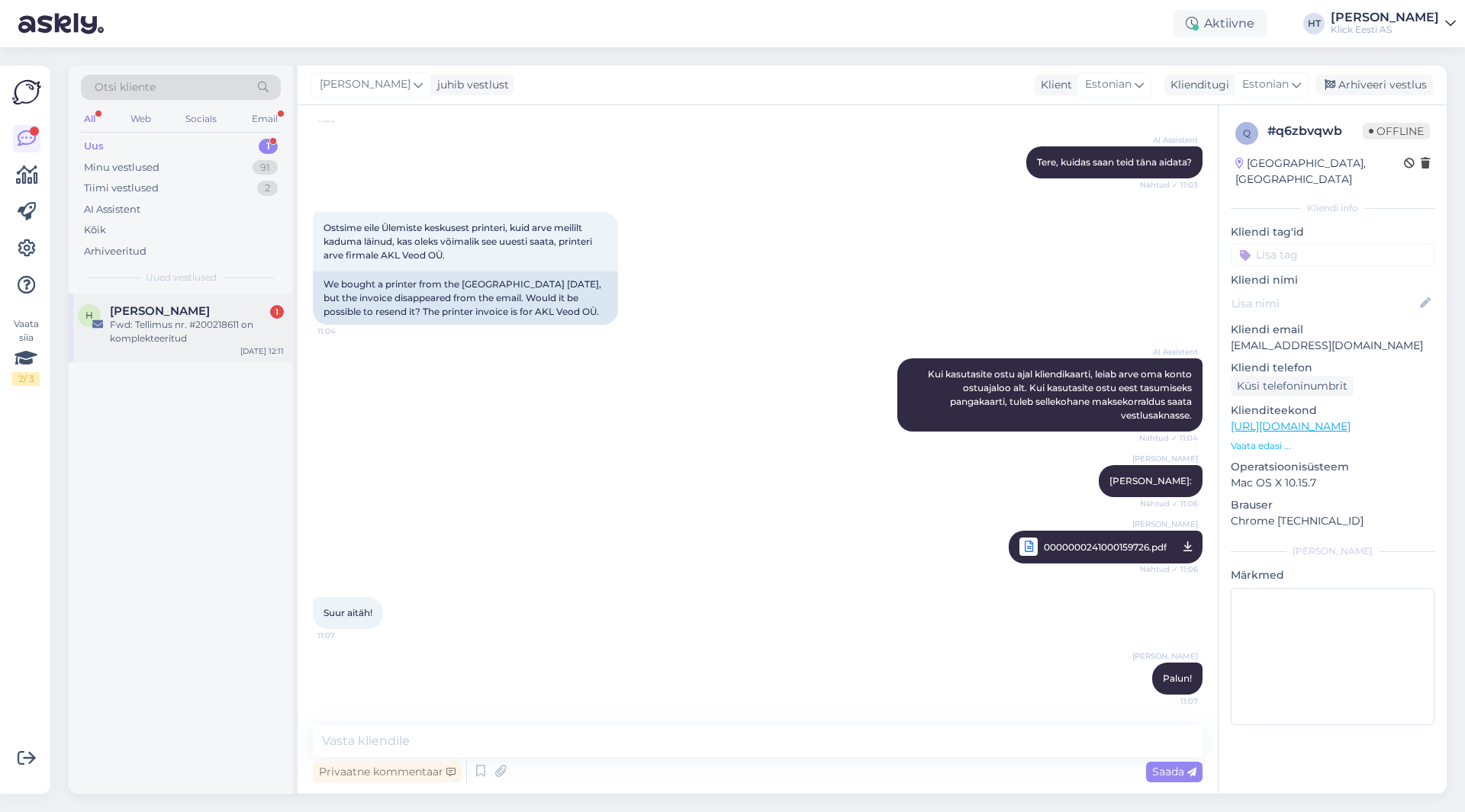
click at [233, 333] on div "Fwd: Tellimus nr. #200218611 on komplekteeritud" at bounding box center [196, 332] width 174 height 27
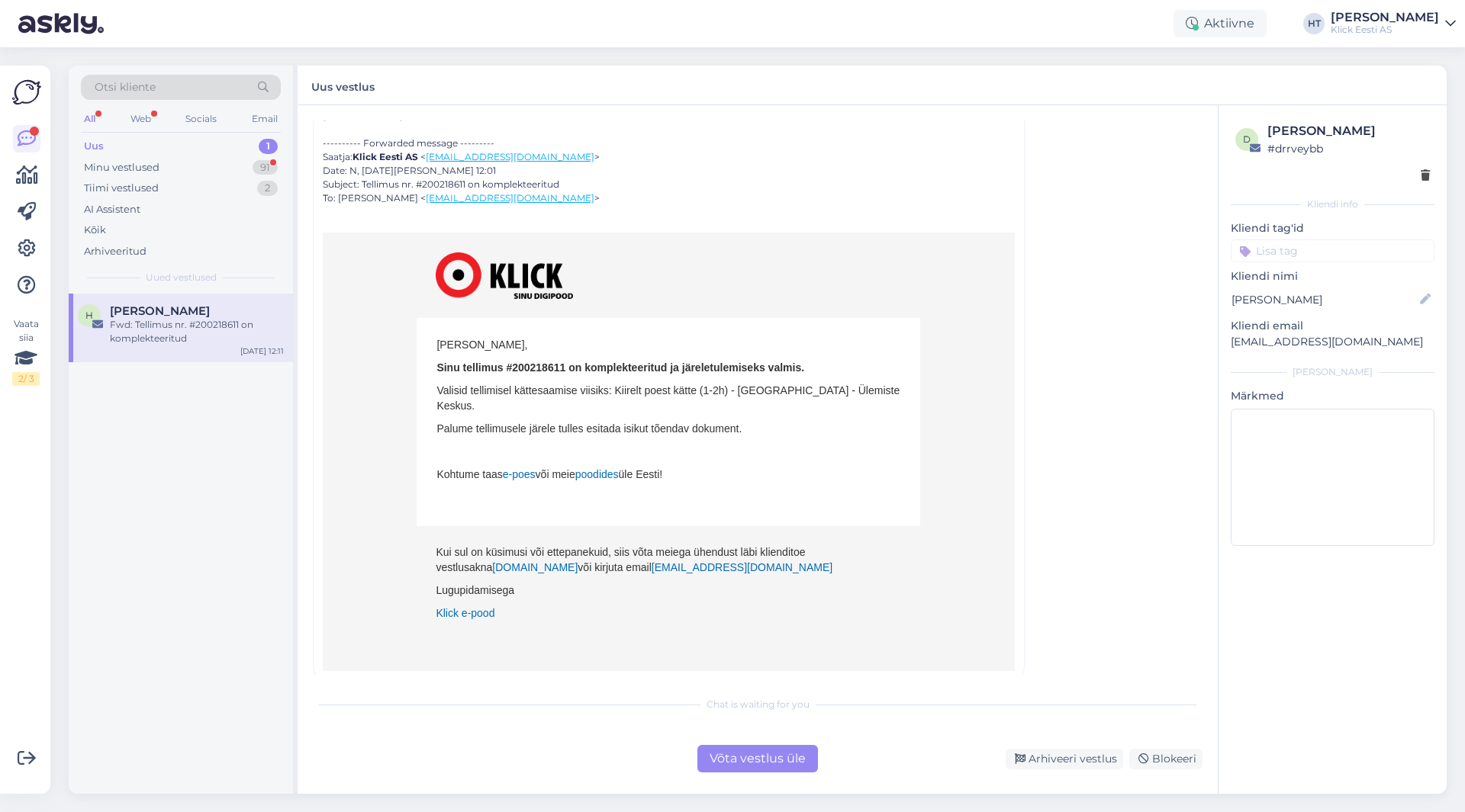
scroll to position [0, 0]
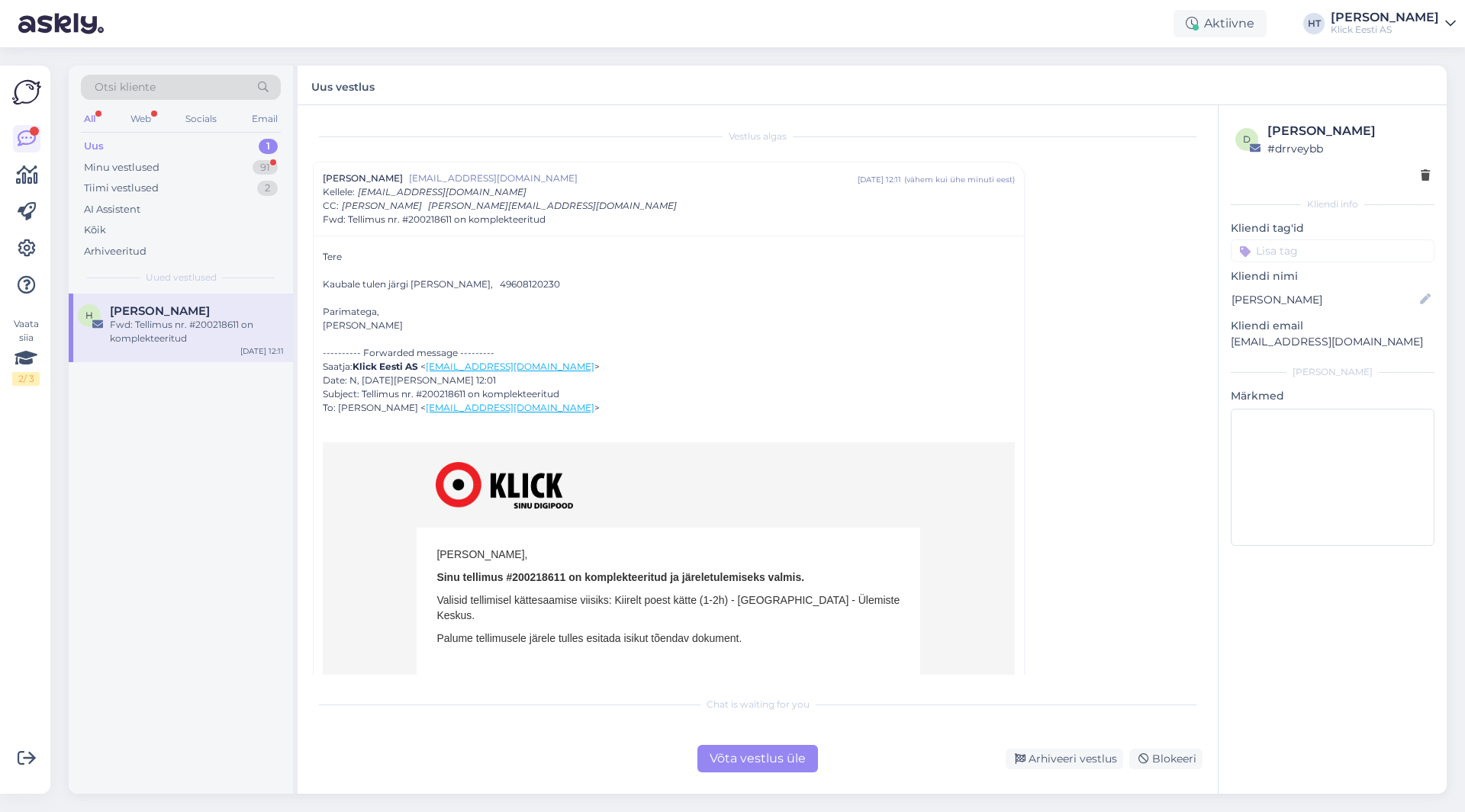
click at [525, 582] on strong "Sinu tellimus #200218611 on komplekteeritud ja järeletulemiseks valmis." at bounding box center [620, 577] width 368 height 12
click at [239, 168] on div "Minu vestlused 91" at bounding box center [180, 167] width 200 height 21
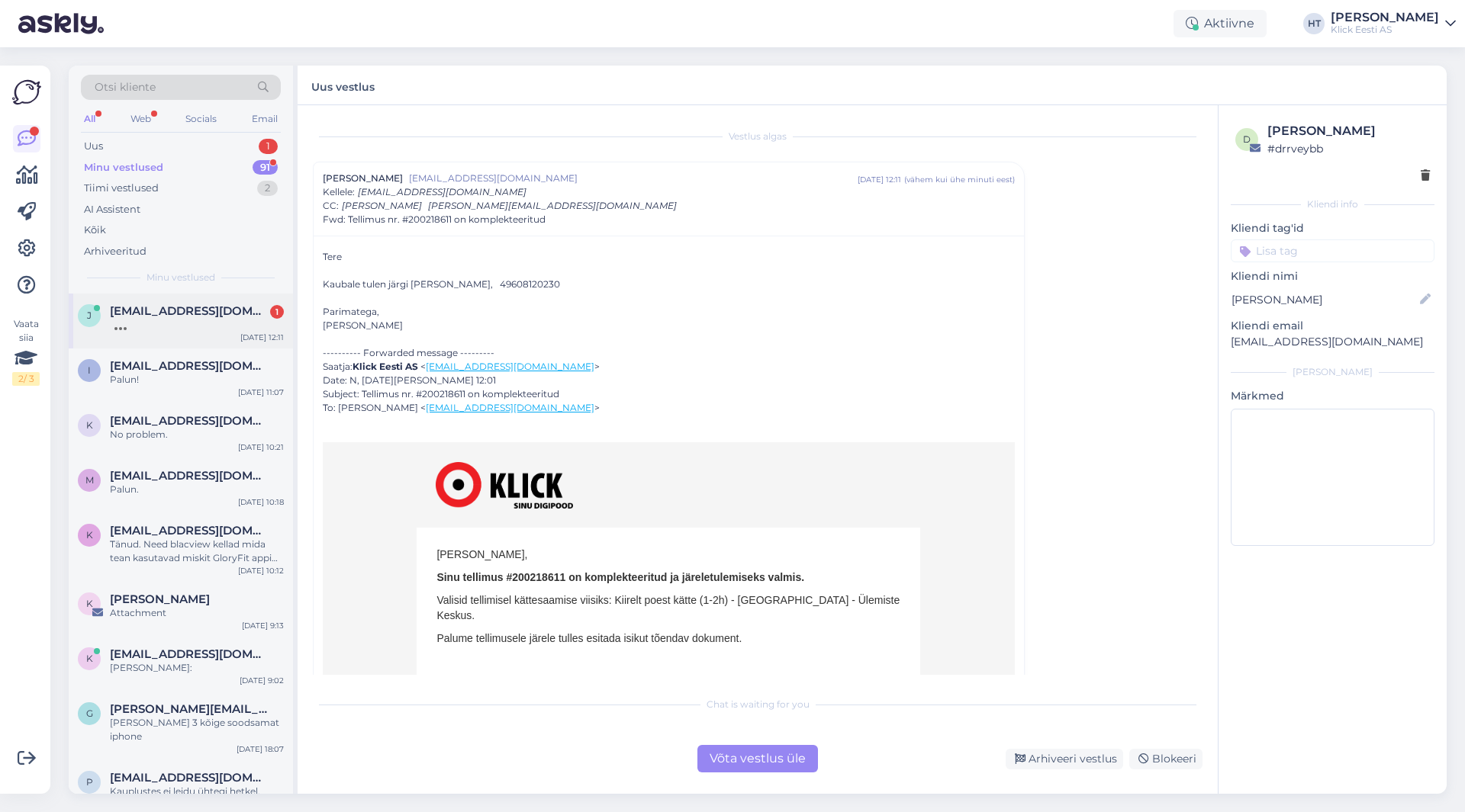
click at [229, 309] on span "[EMAIL_ADDRESS][DOMAIN_NAME]" at bounding box center [189, 311] width 158 height 14
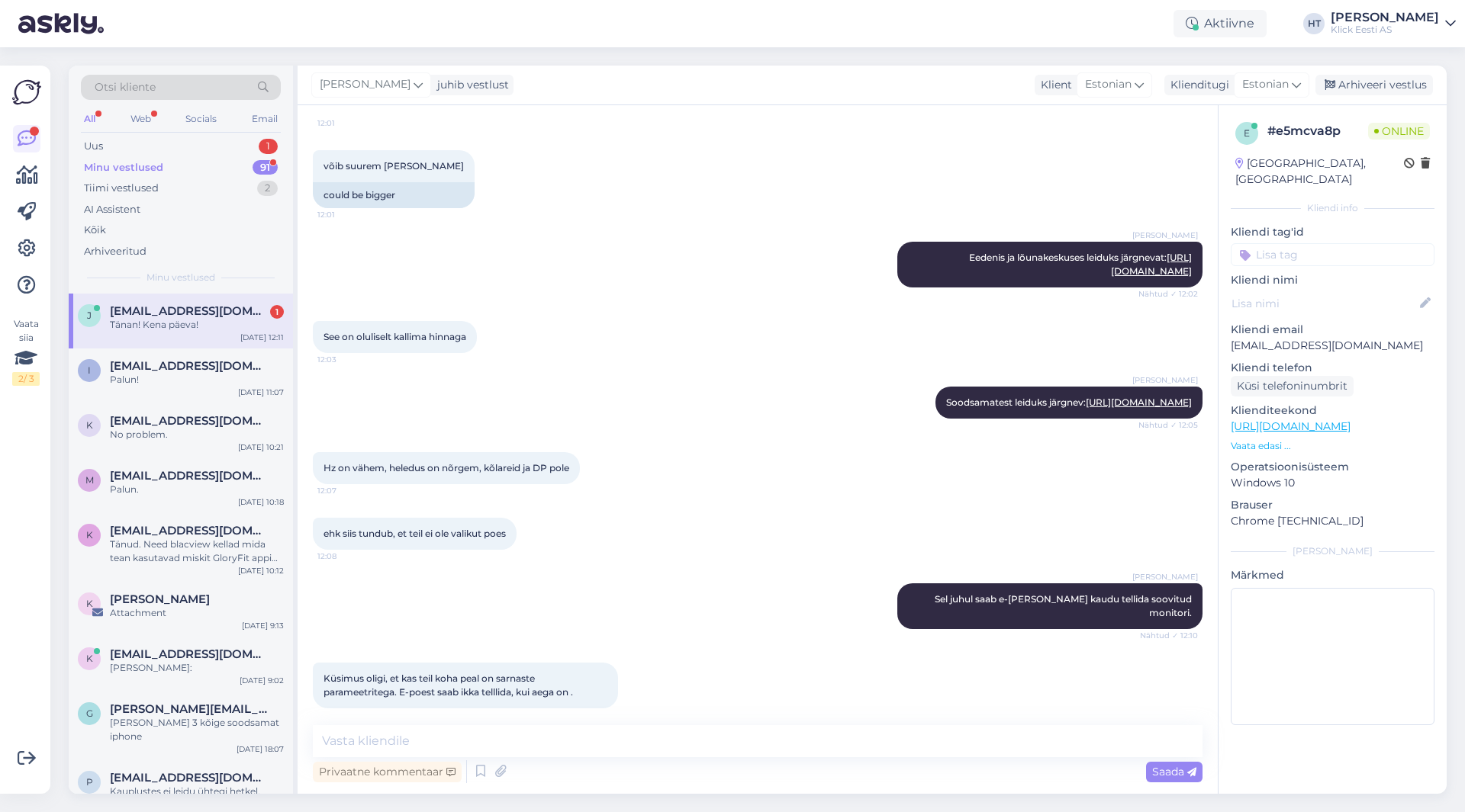
scroll to position [825, 0]
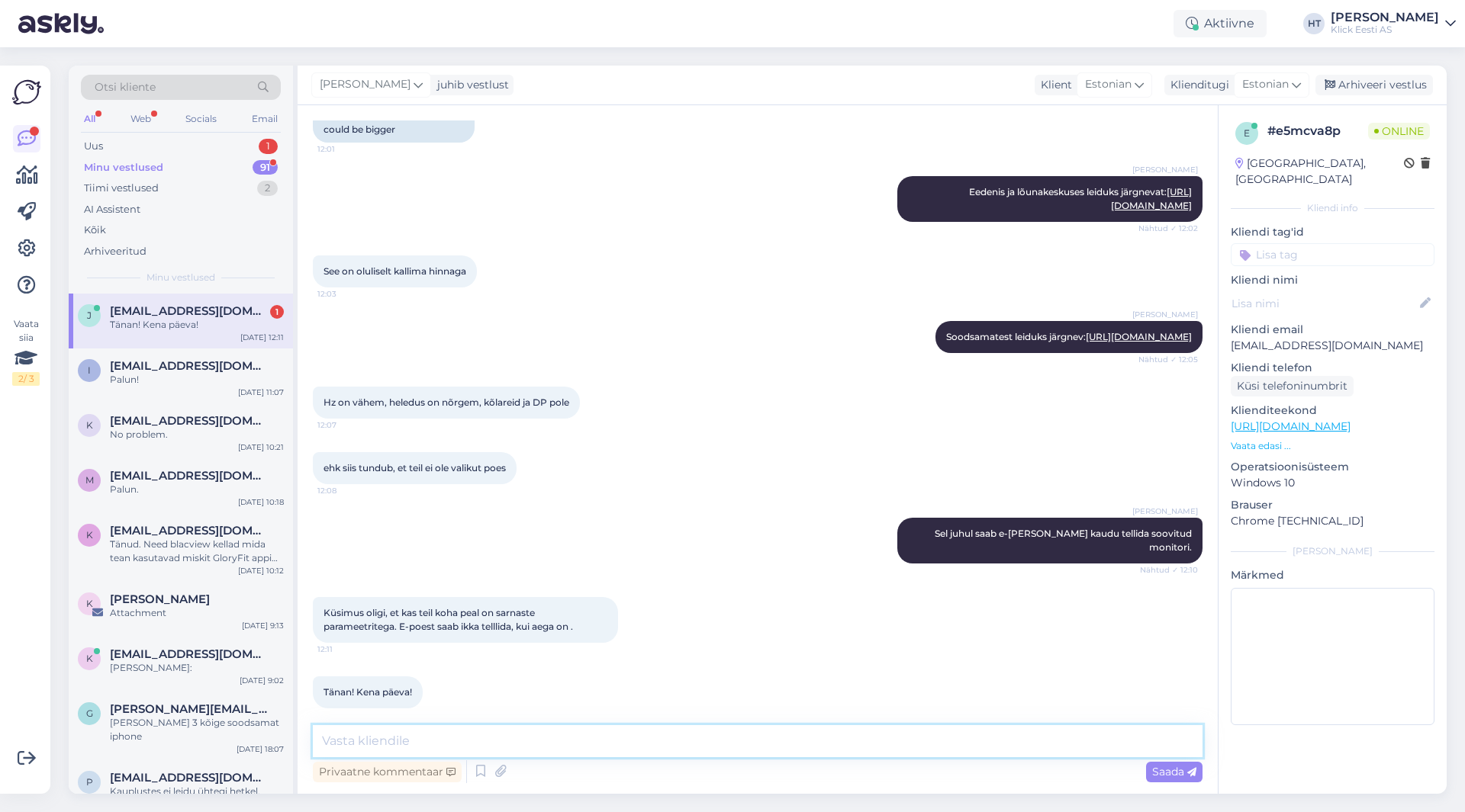
click at [532, 747] on textarea at bounding box center [757, 742] width 890 height 32
type textarea "Kõike head."
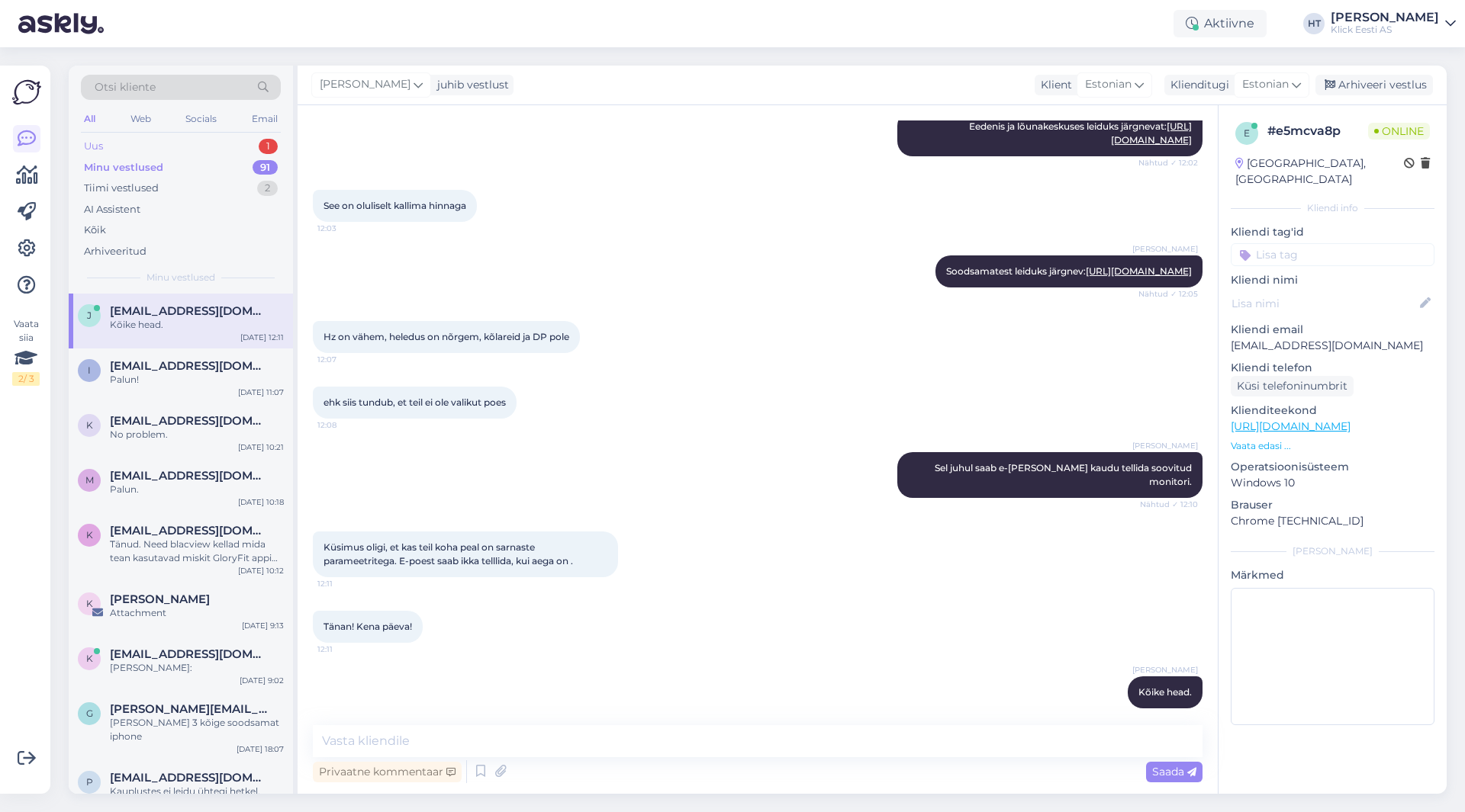
click at [269, 149] on div "1" at bounding box center [268, 146] width 19 height 15
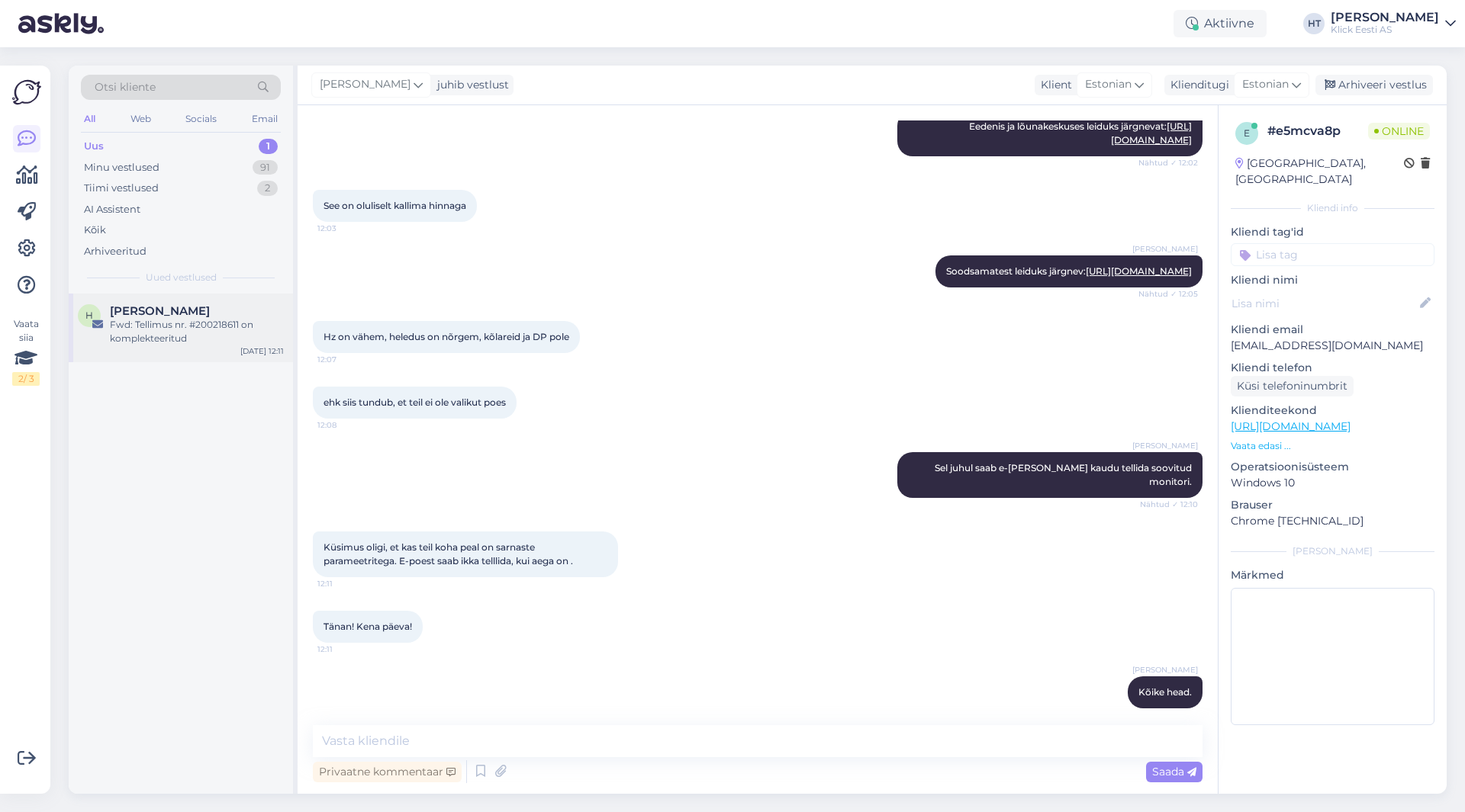
click at [200, 298] on div "H [PERSON_NAME] Fwd: Tellimus nr. #200218611 on komplekteeritud [DATE] 12:11" at bounding box center [181, 327] width 225 height 69
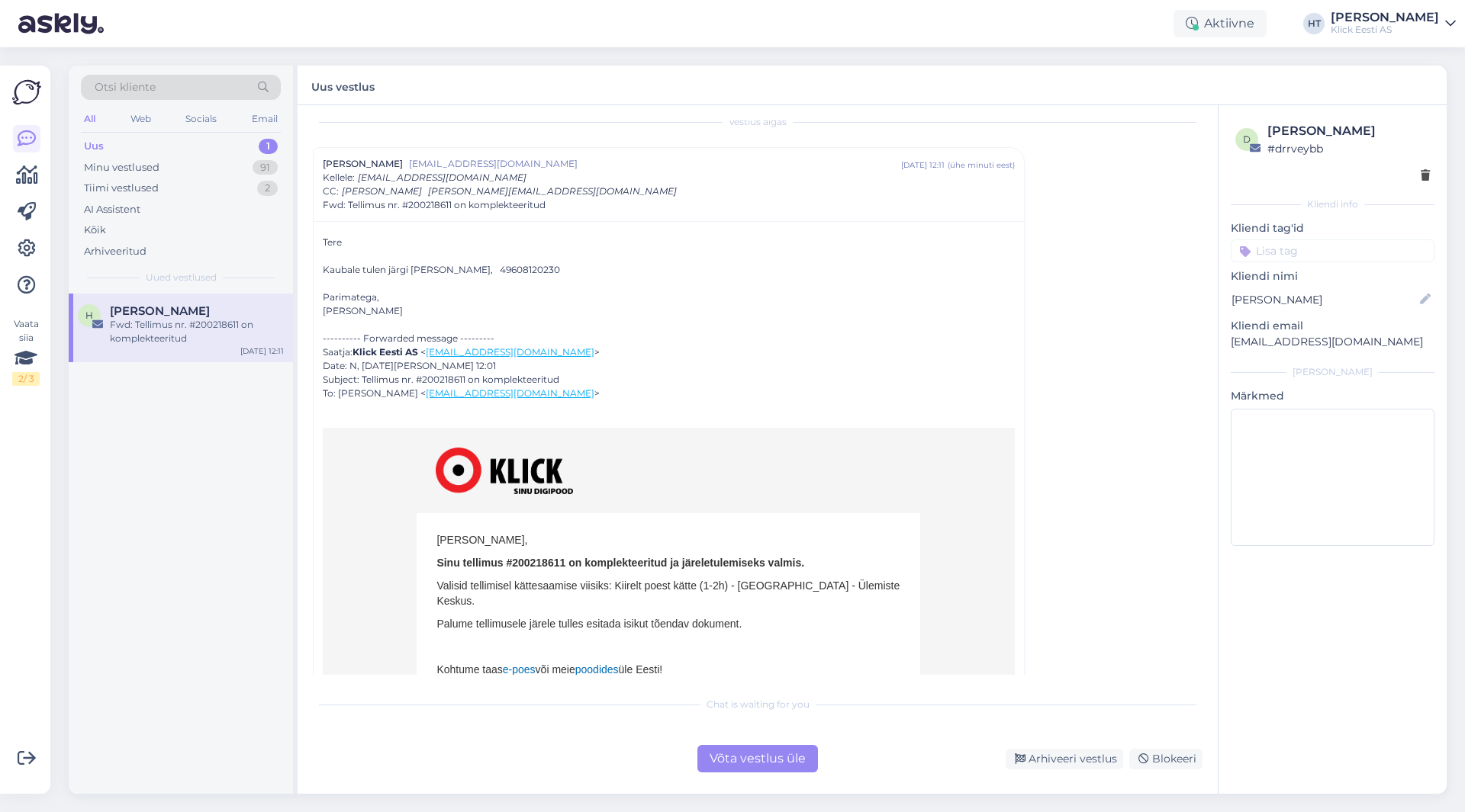
scroll to position [0, 0]
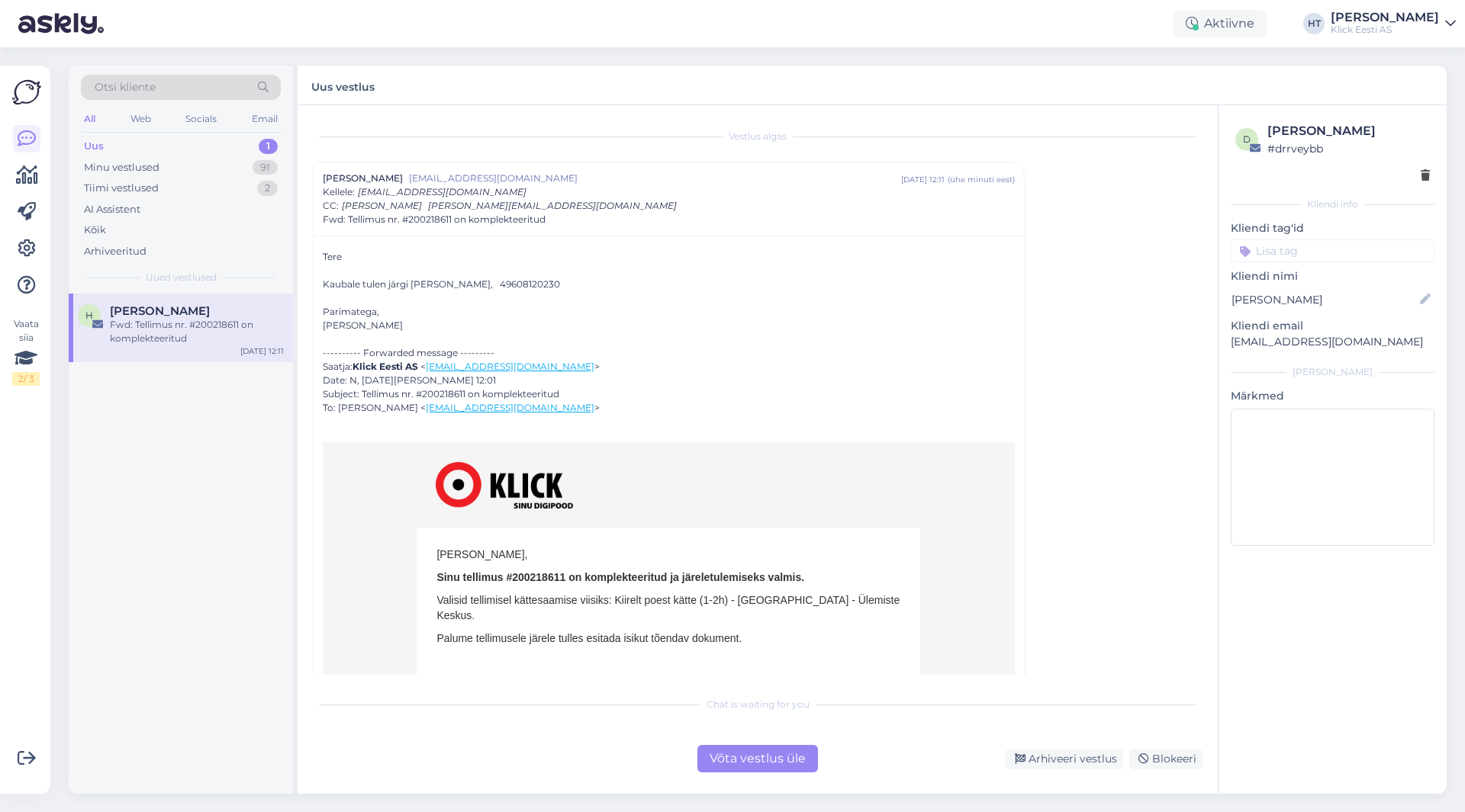
click at [510, 283] on div "[PERSON_NAME] tulen järgi [PERSON_NAME], 49608120230 Parimatega, [PERSON_NAME] …" at bounding box center [668, 566] width 692 height 631
copy div "49608120230"
click at [660, 333] on div "[PERSON_NAME] tulen järgi [PERSON_NAME], 49608120230 Parimatega, [PERSON_NAME] …" at bounding box center [668, 566] width 692 height 631
copy span "200218611"
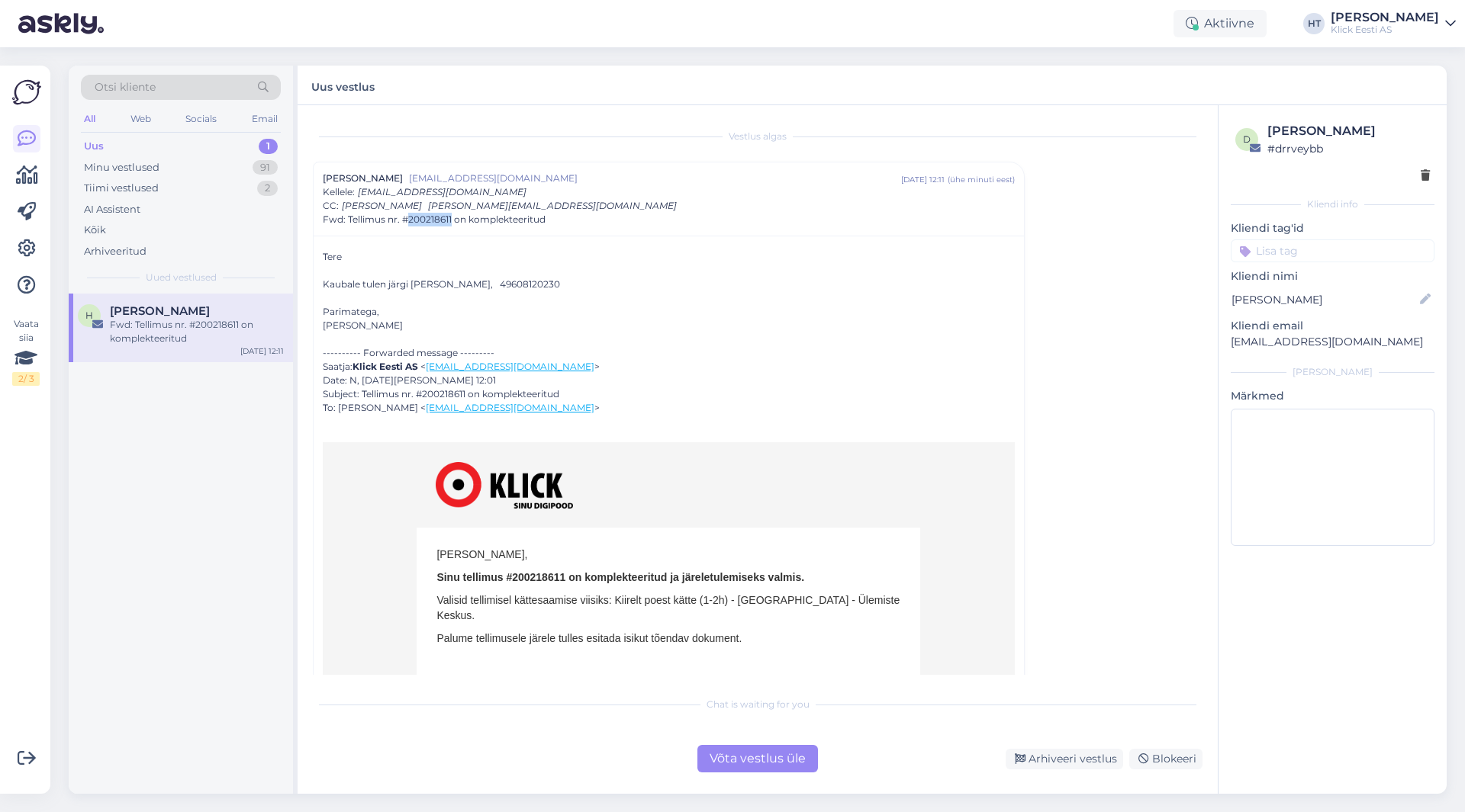
drag, startPoint x: 410, startPoint y: 220, endPoint x: 452, endPoint y: 225, distance: 42.3
click at [452, 225] on span "Fwd: Tellimus nr. #200218611 on komplekteeritud" at bounding box center [434, 219] width 223 height 14
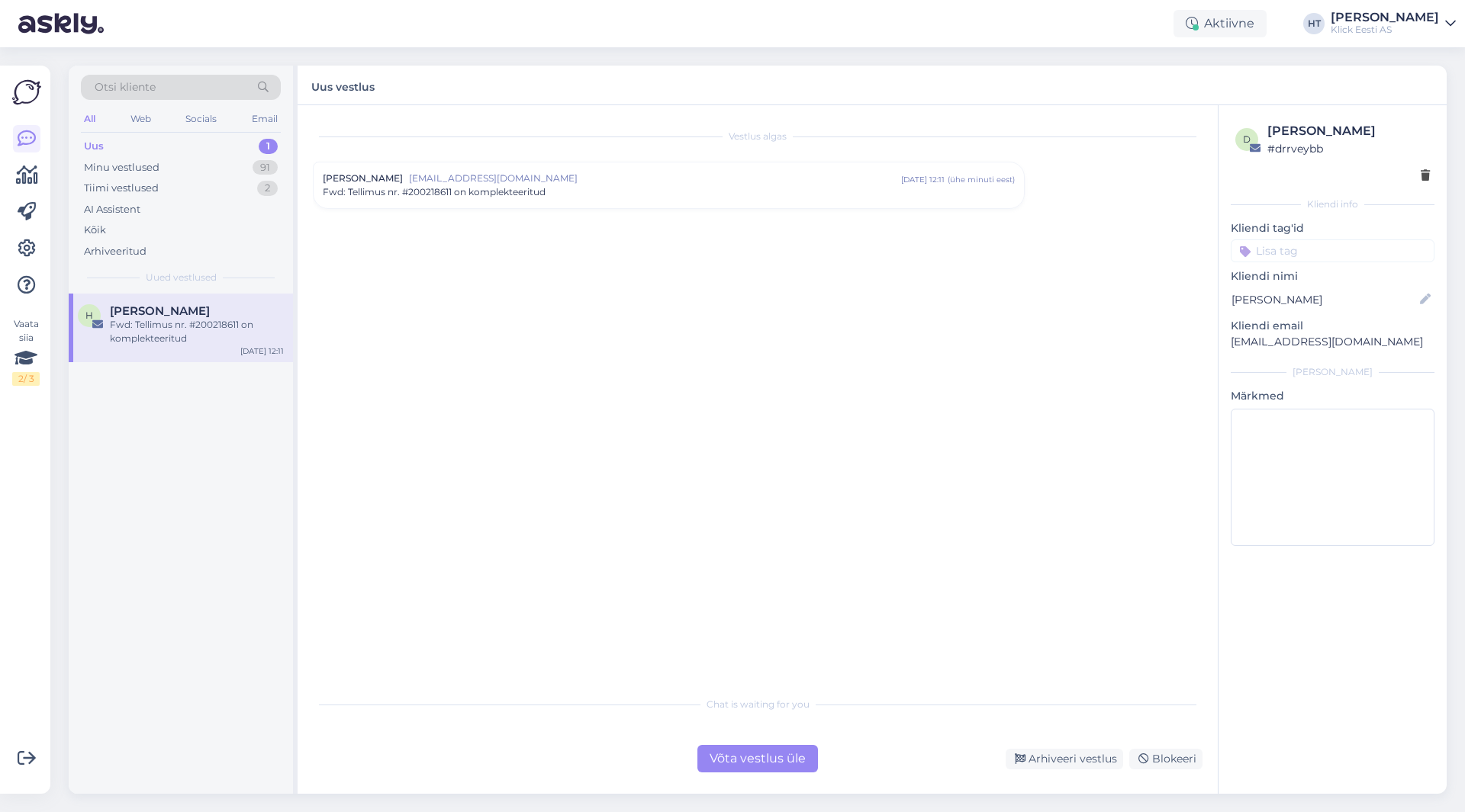
click at [606, 185] on div "Fwd: Tellimus nr. #200218611 on komplekteeritud" at bounding box center [668, 191] width 692 height 14
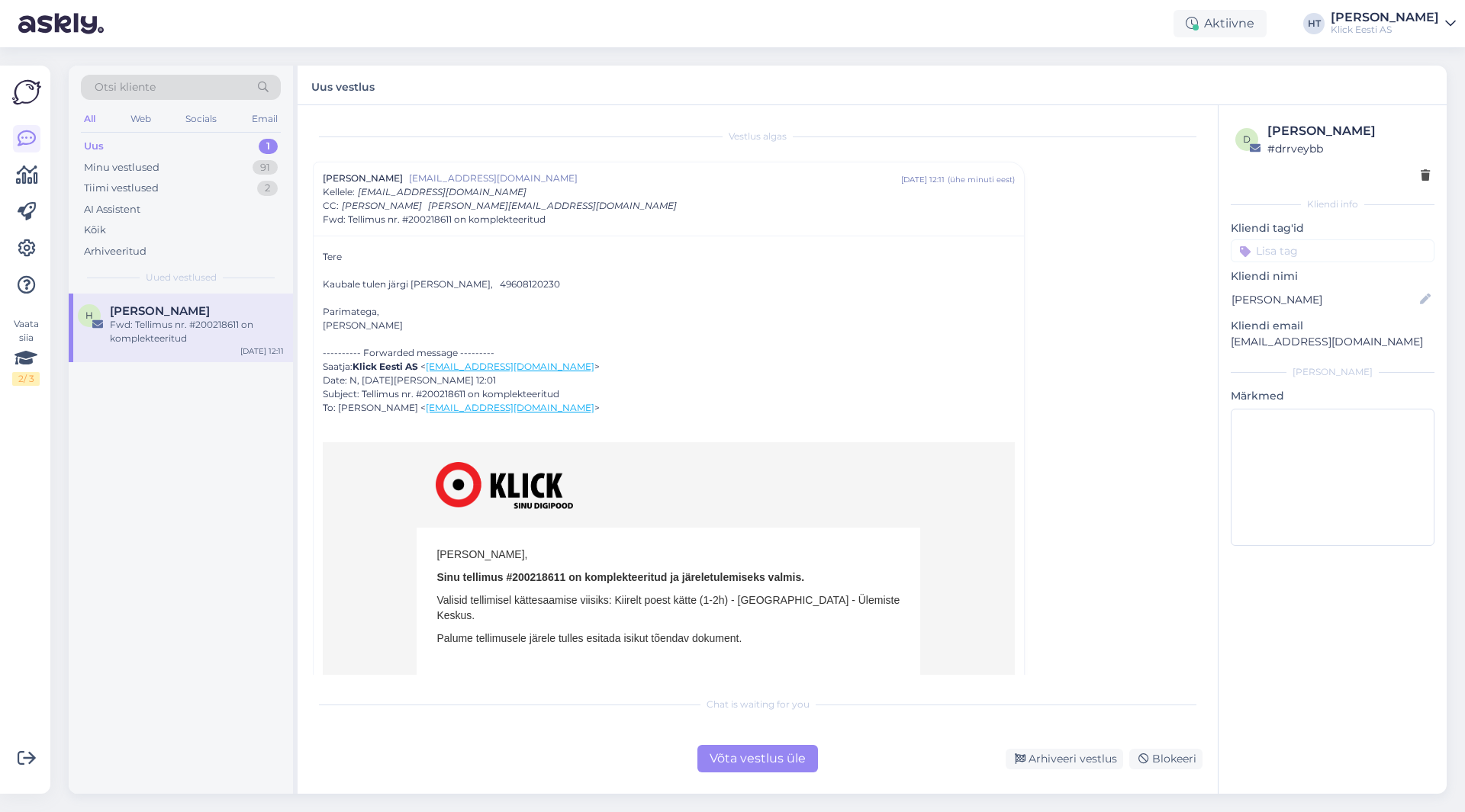
drag, startPoint x: 322, startPoint y: 284, endPoint x: 545, endPoint y: 289, distance: 223.1
click at [545, 289] on div "[PERSON_NAME] tulen järgi [PERSON_NAME], 49608120230 Parimatega, [PERSON_NAME] …" at bounding box center [668, 563] width 710 height 654
copy div "Kaubale tulen järgi [PERSON_NAME], 49608120230"
click at [188, 476] on div "H [PERSON_NAME] Fwd: Tellimus nr. #200218611 on komplekteeritud [DATE] 12:11" at bounding box center [181, 543] width 225 height 500
click at [746, 763] on div "Võta vestlus üle" at bounding box center [757, 759] width 120 height 27
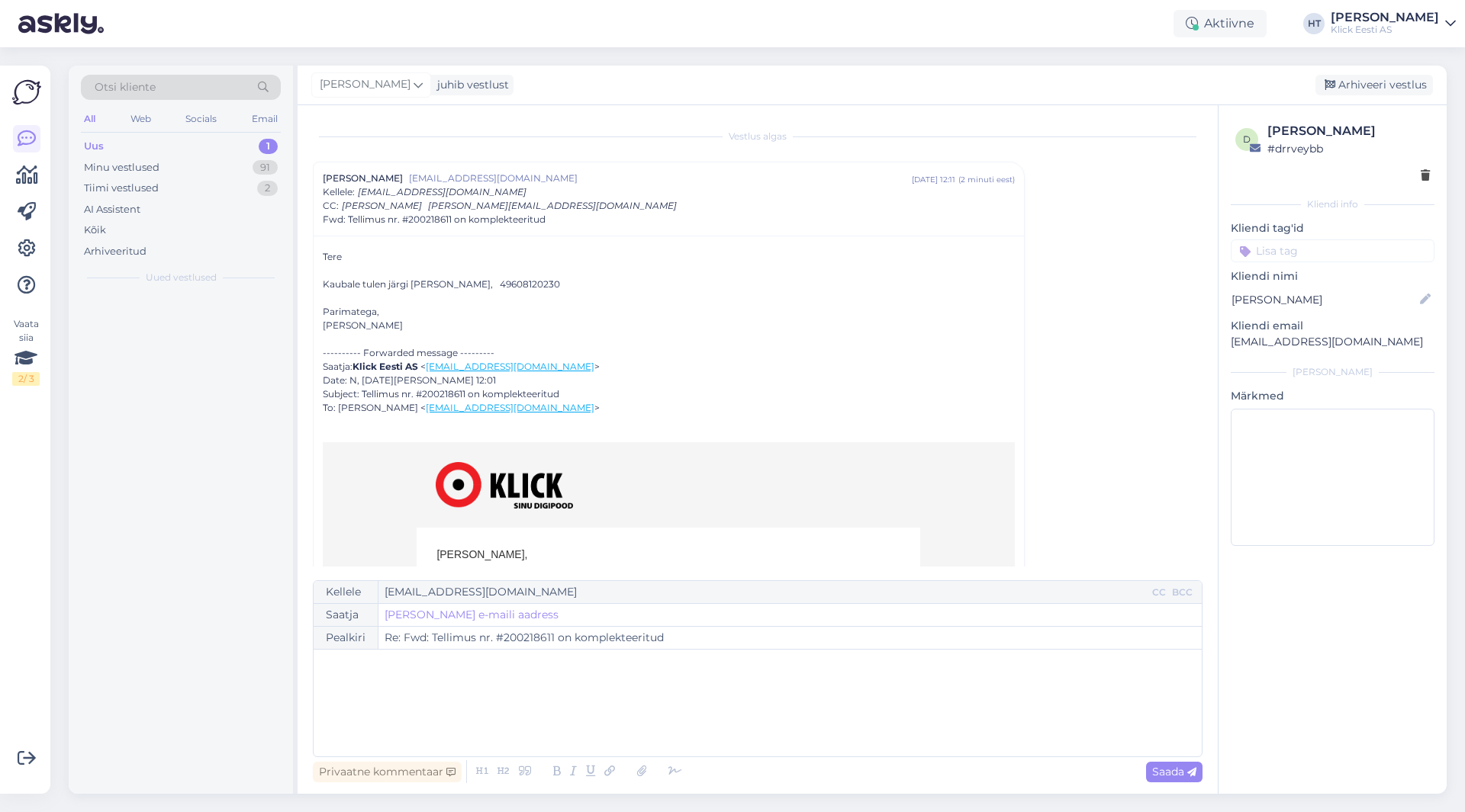
scroll to position [41, 0]
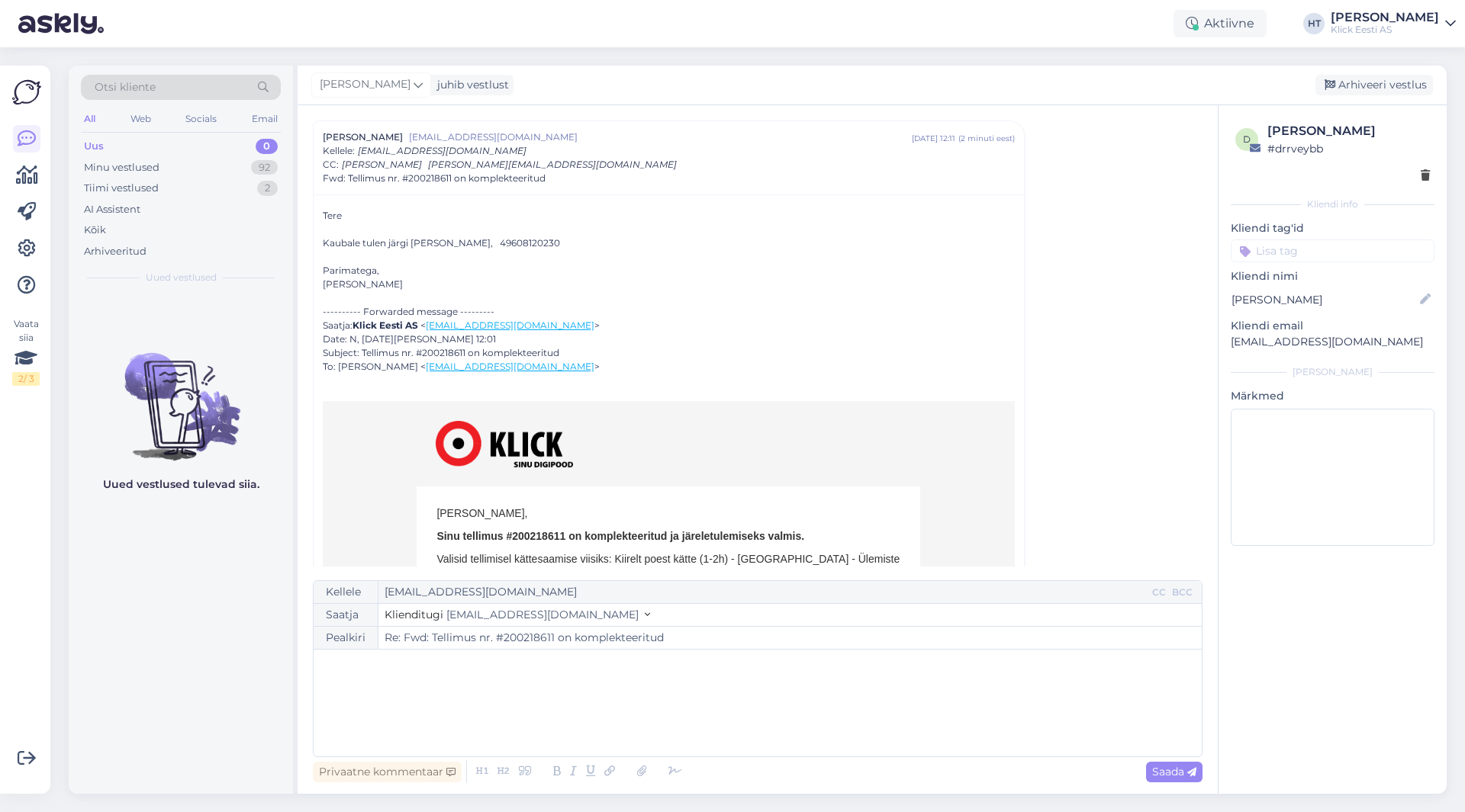
click at [621, 677] on div "﻿" at bounding box center [757, 703] width 873 height 91
drag, startPoint x: 411, startPoint y: 243, endPoint x: 477, endPoint y: 246, distance: 66.1
click at [477, 246] on div "[PERSON_NAME] tulen järgi [PERSON_NAME], 49608120230 Parimatega, [PERSON_NAME] …" at bounding box center [668, 524] width 692 height 631
copy div "[PERSON_NAME]"
click at [704, 701] on p "Edastasime Ülemiste kauplusele info kättesaaja osas." at bounding box center [757, 697] width 873 height 16
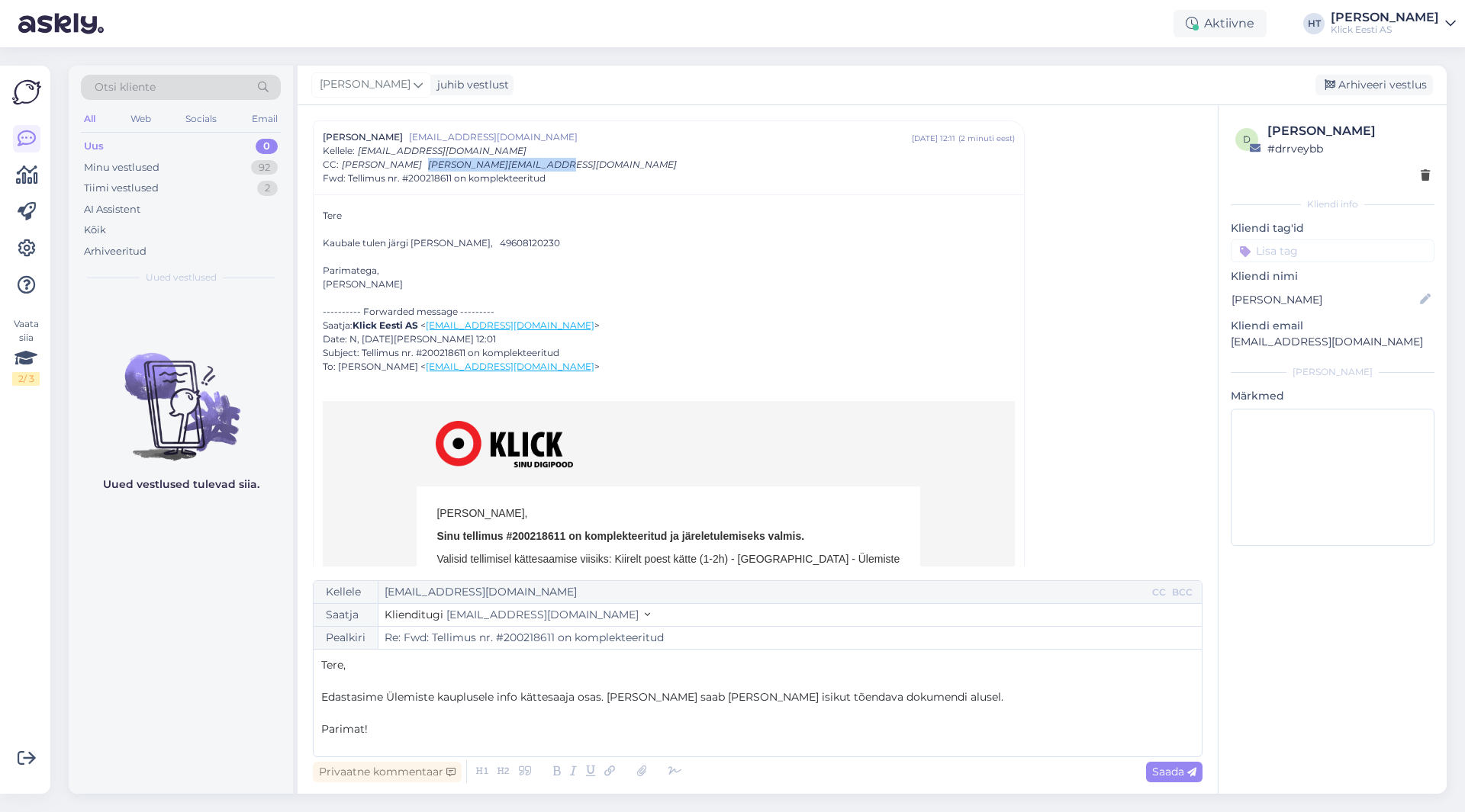
copy span "[PERSON_NAME][EMAIL_ADDRESS][DOMAIN_NAME]"
drag, startPoint x: 540, startPoint y: 166, endPoint x: 416, endPoint y: 166, distance: 124.0
click at [416, 166] on span "[PERSON_NAME] [PERSON_NAME][EMAIL_ADDRESS][DOMAIN_NAME]" at bounding box center [512, 164] width 341 height 11
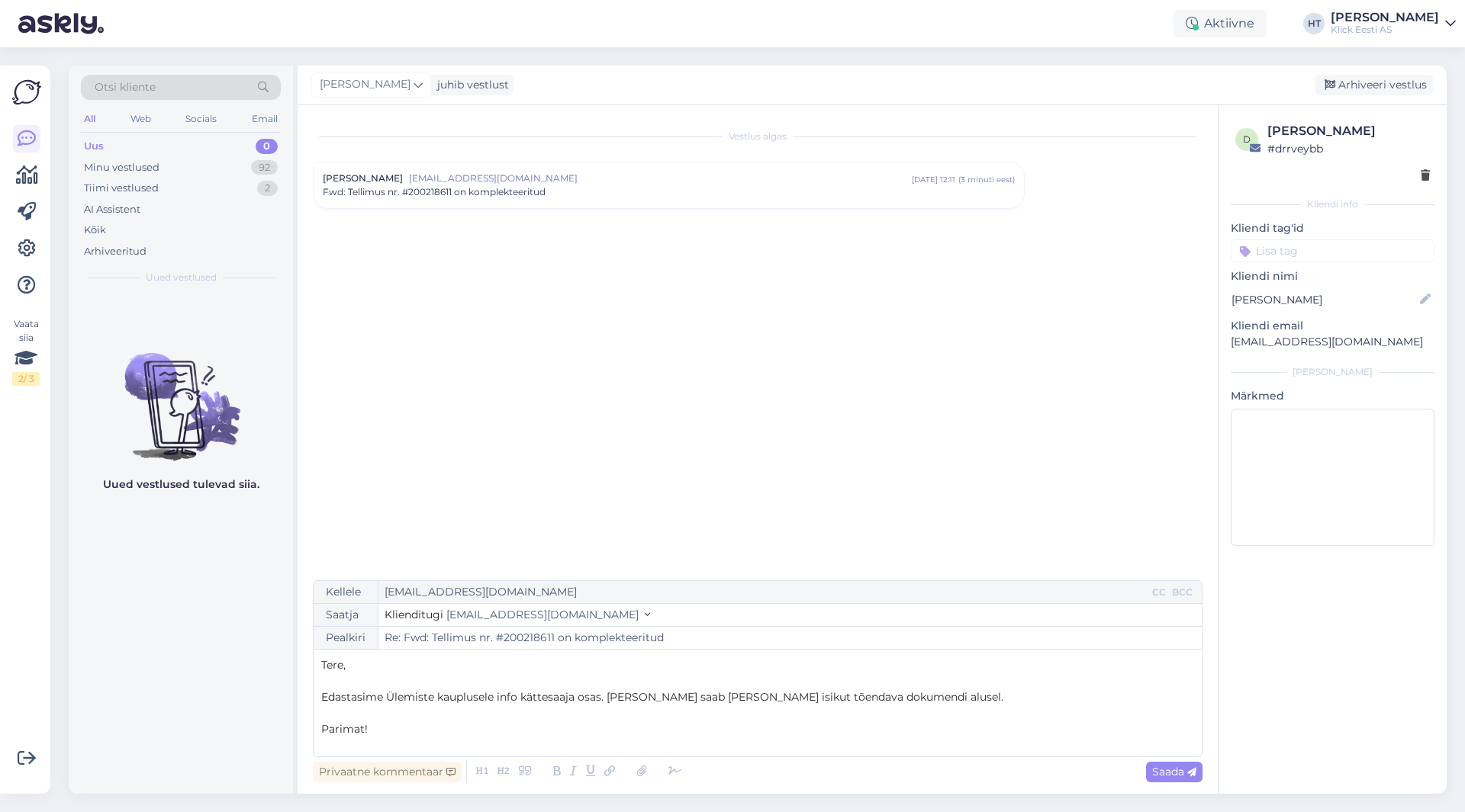
click at [603, 204] on div "[PERSON_NAME] [PERSON_NAME][EMAIL_ADDRESS][DOMAIN_NAME] [DATE] 12:11 ( 3 minuti…" at bounding box center [668, 185] width 710 height 46
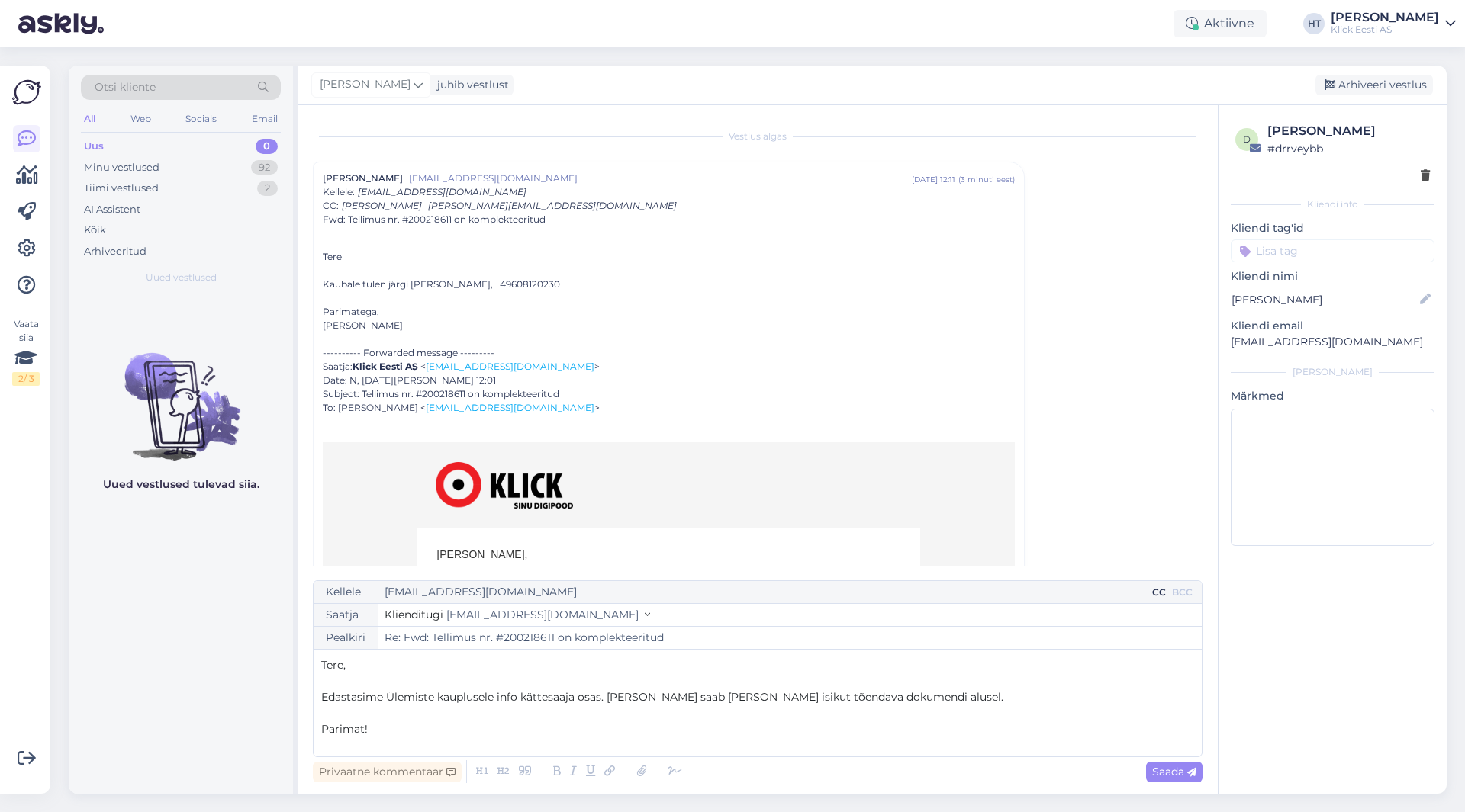
click at [1157, 594] on div "CC" at bounding box center [1159, 592] width 20 height 14
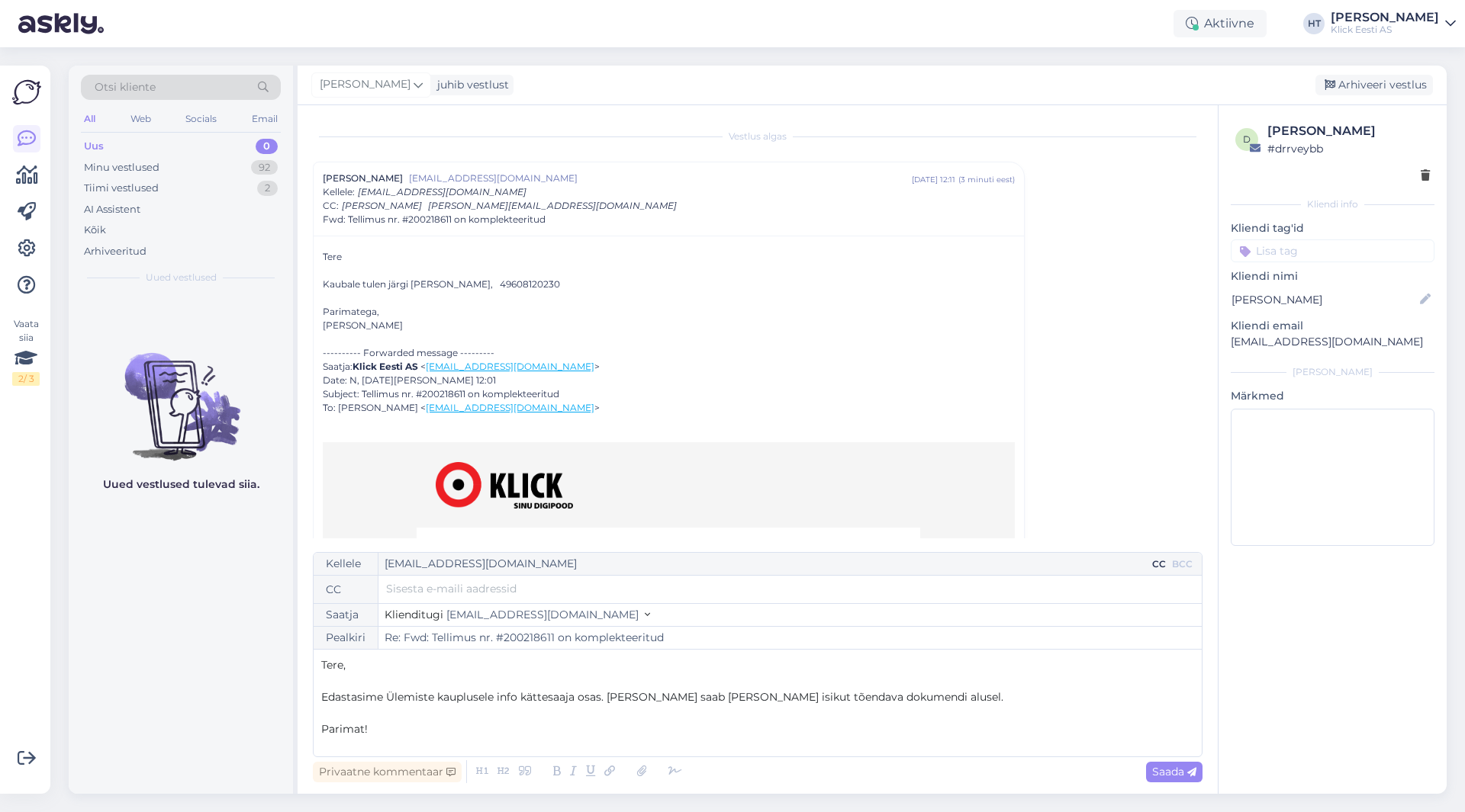
click at [641, 591] on input "text" at bounding box center [790, 588] width 808 height 17
click at [727, 663] on p "Tere," at bounding box center [757, 666] width 873 height 16
click at [516, 701] on span "Edastasime Ülemiste kauplusele info kättesaaja osas. [PERSON_NAME] saab [PERSON…" at bounding box center [662, 696] width 682 height 14
click at [643, 697] on span "Edastasime Ülemiste kauplusele info uue kättesaaja osas. [PERSON_NAME] saab [PE…" at bounding box center [673, 696] width 705 height 14
click at [1163, 771] on span "Saada" at bounding box center [1174, 772] width 44 height 14
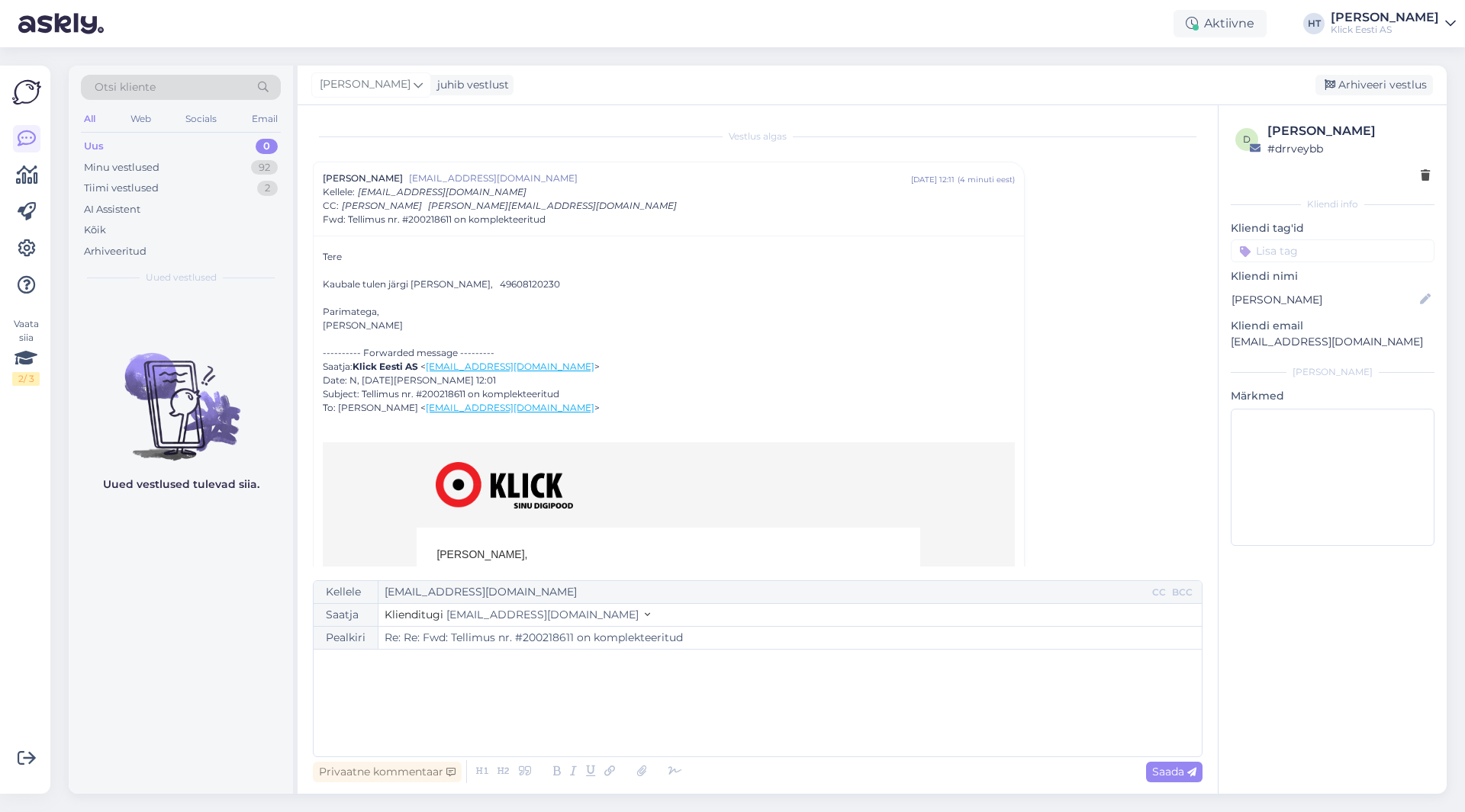
click at [1290, 246] on input at bounding box center [1332, 250] width 204 height 23
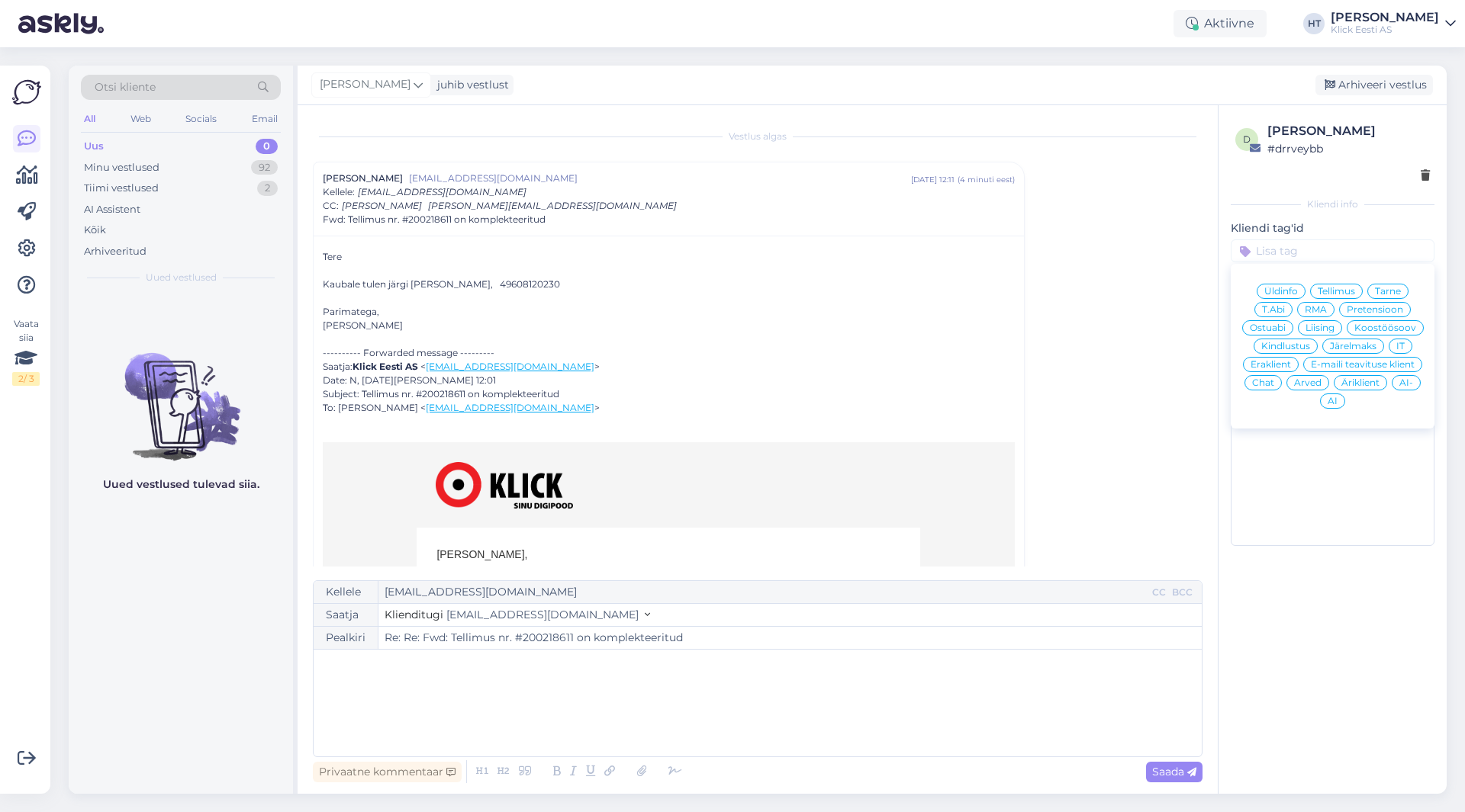
click at [1371, 293] on div "Tarne" at bounding box center [1387, 291] width 41 height 15
type input "Re: Fwd: Tellimus nr. #200218611 on komplekteeritud"
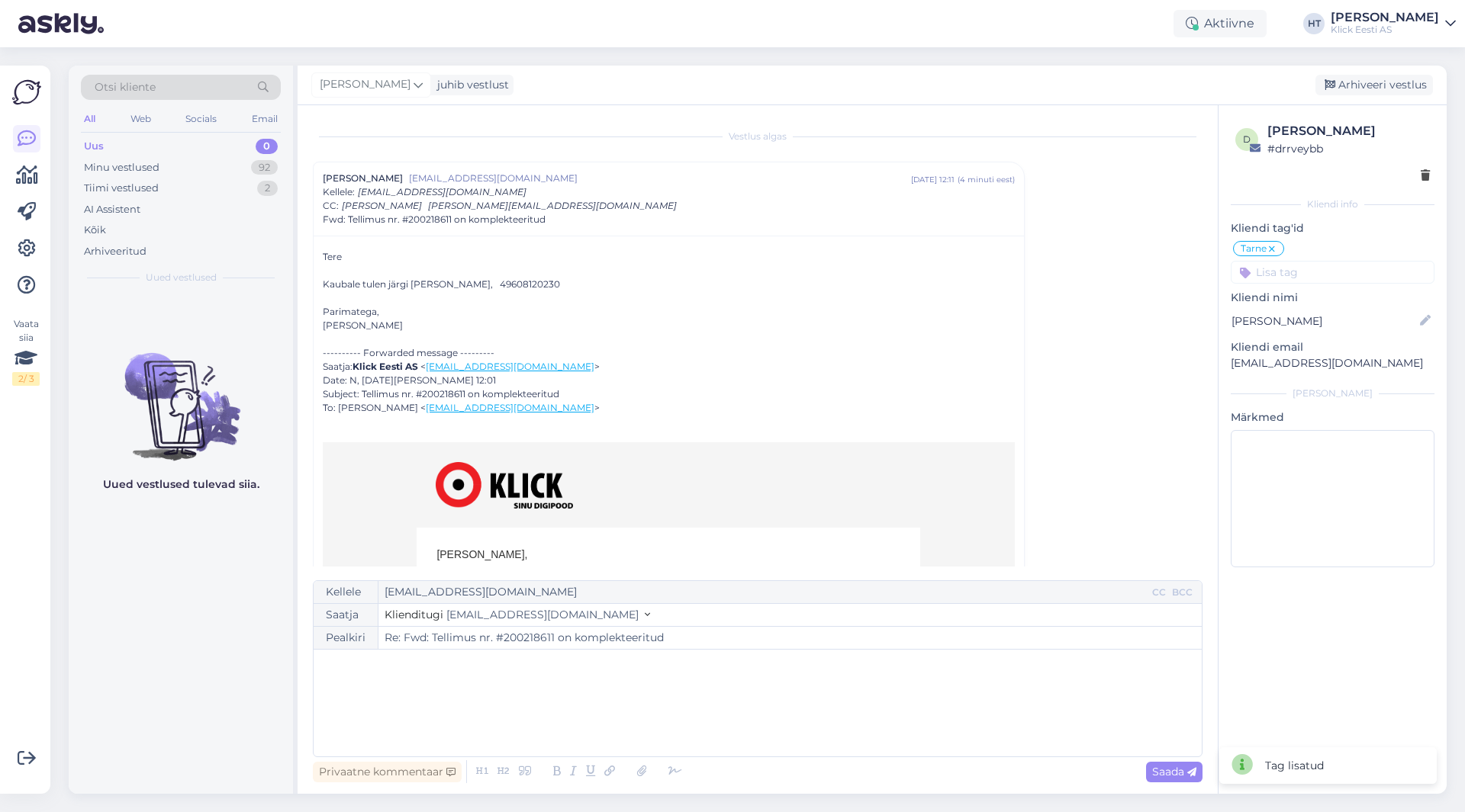
scroll to position [515, 0]
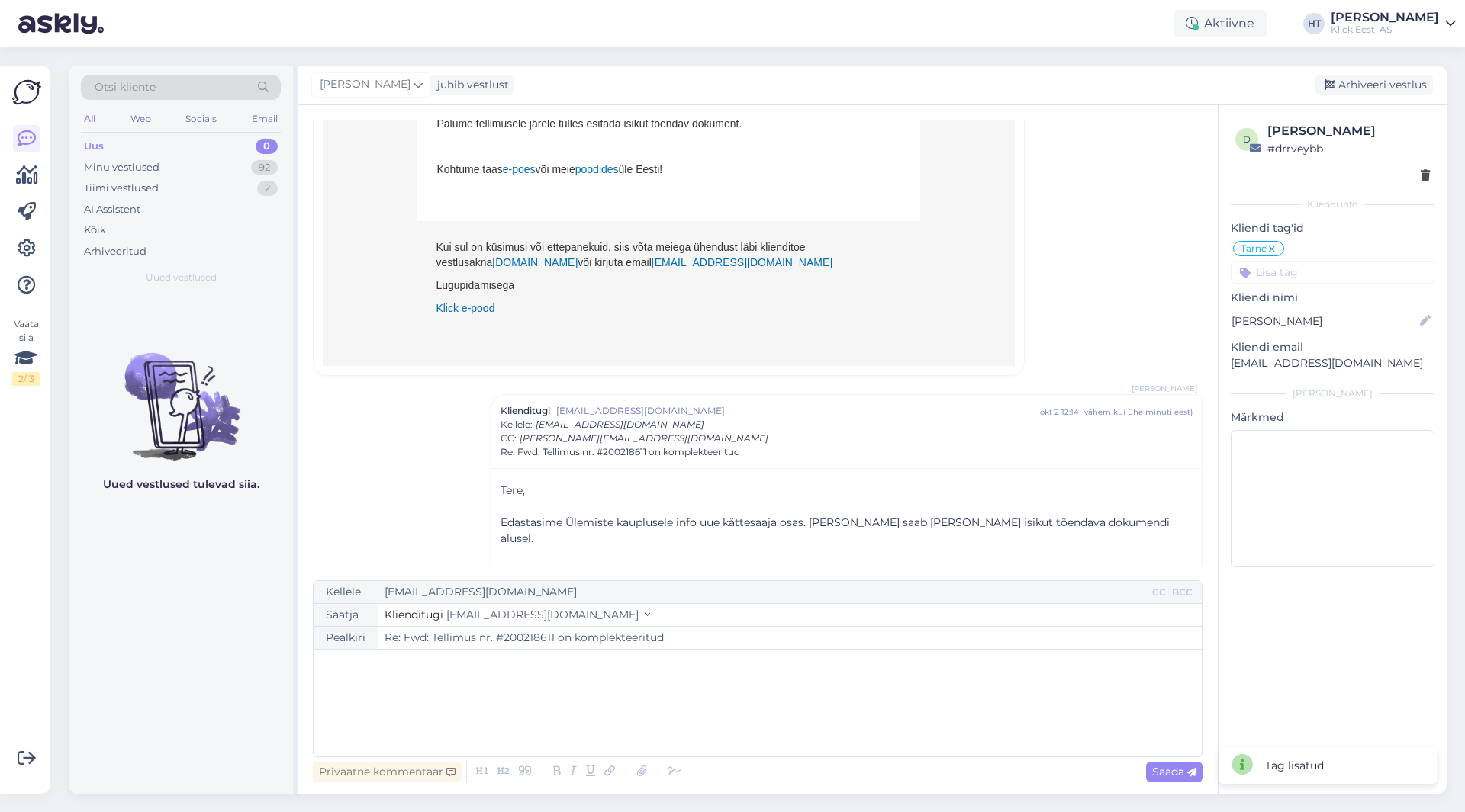
click at [1366, 274] on input at bounding box center [1332, 272] width 204 height 23
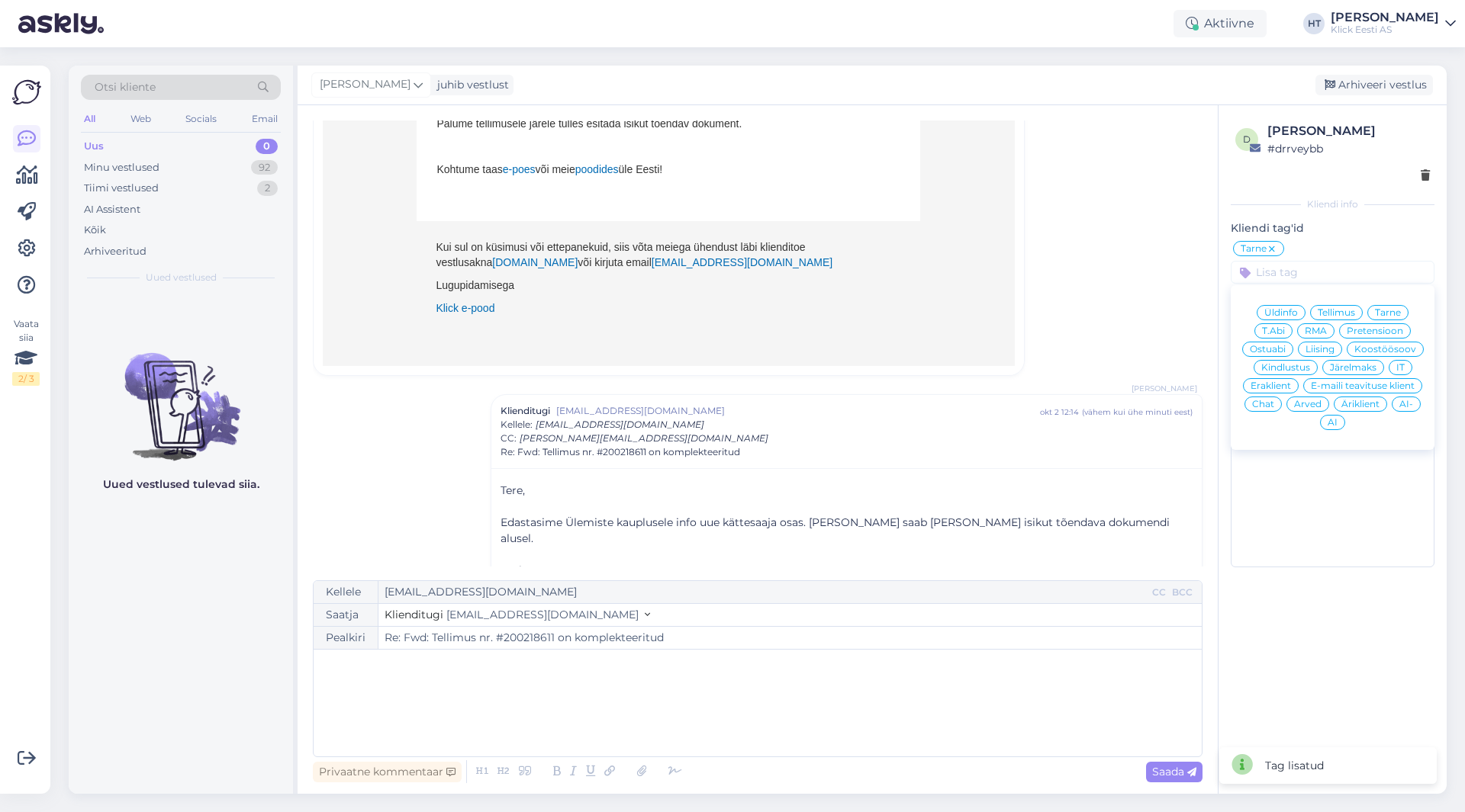
click at [1276, 382] on span "Eraklient" at bounding box center [1270, 385] width 40 height 9
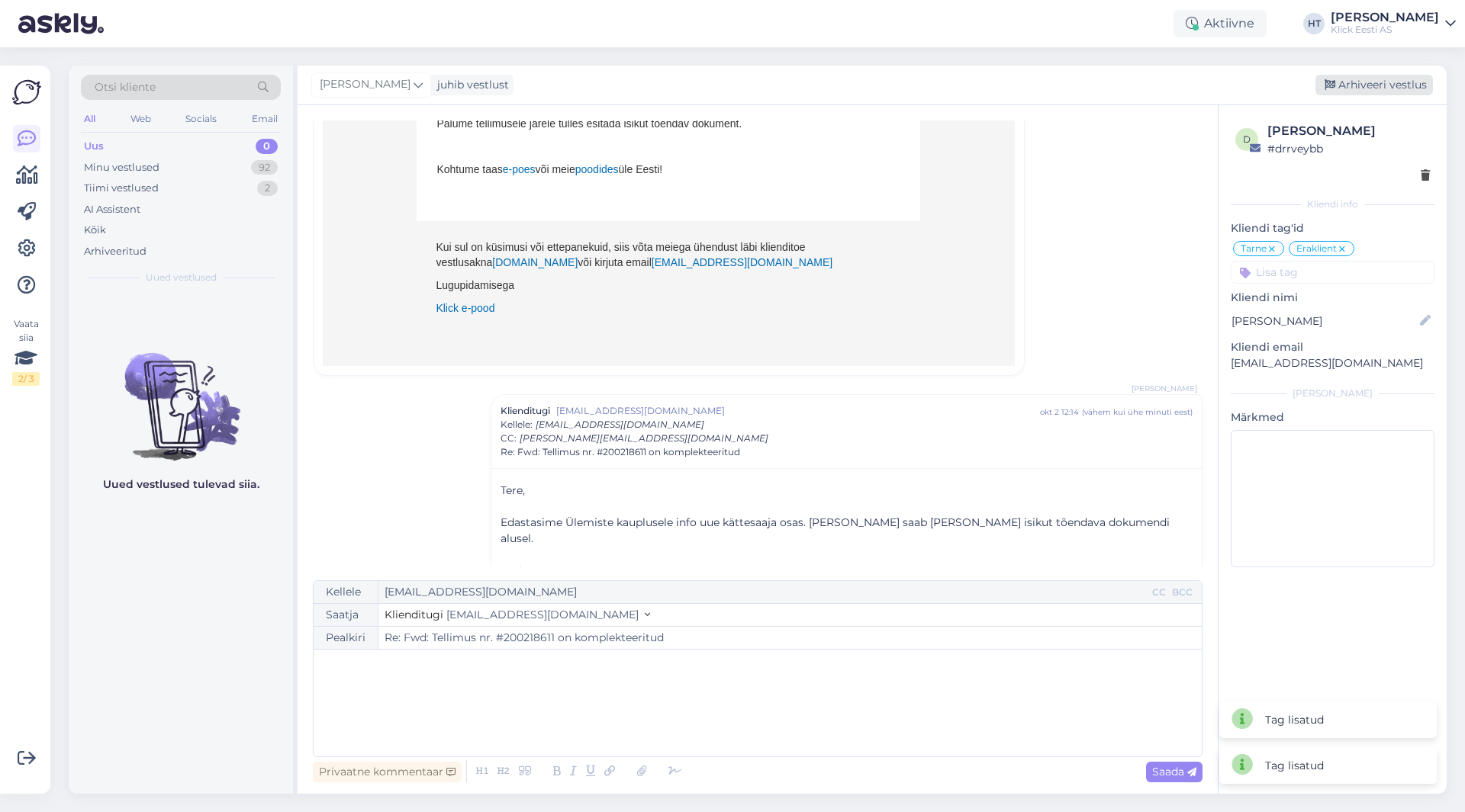
click at [1347, 75] on div "Arhiveeri vestlus" at bounding box center [1374, 85] width 117 height 20
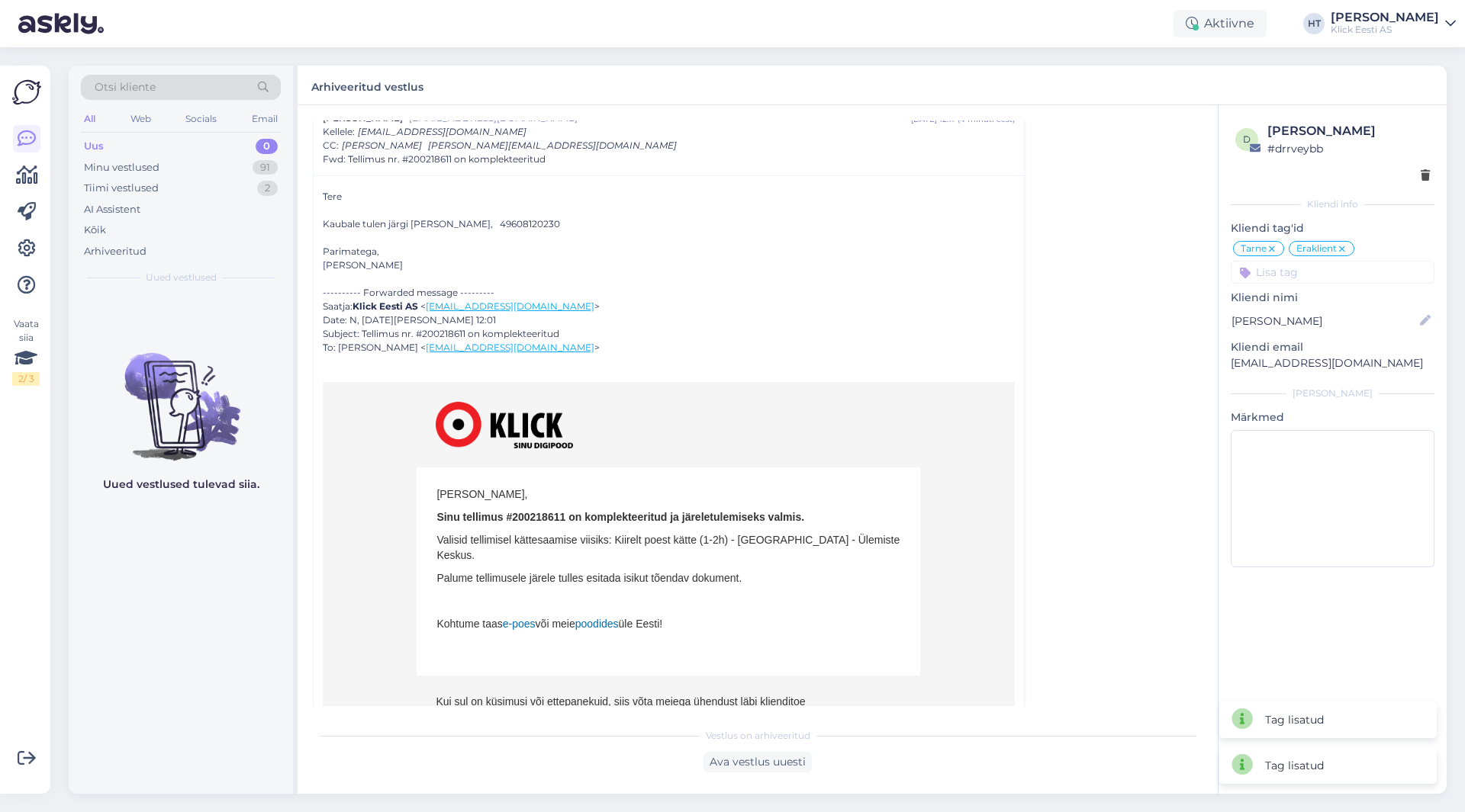
scroll to position [0, 0]
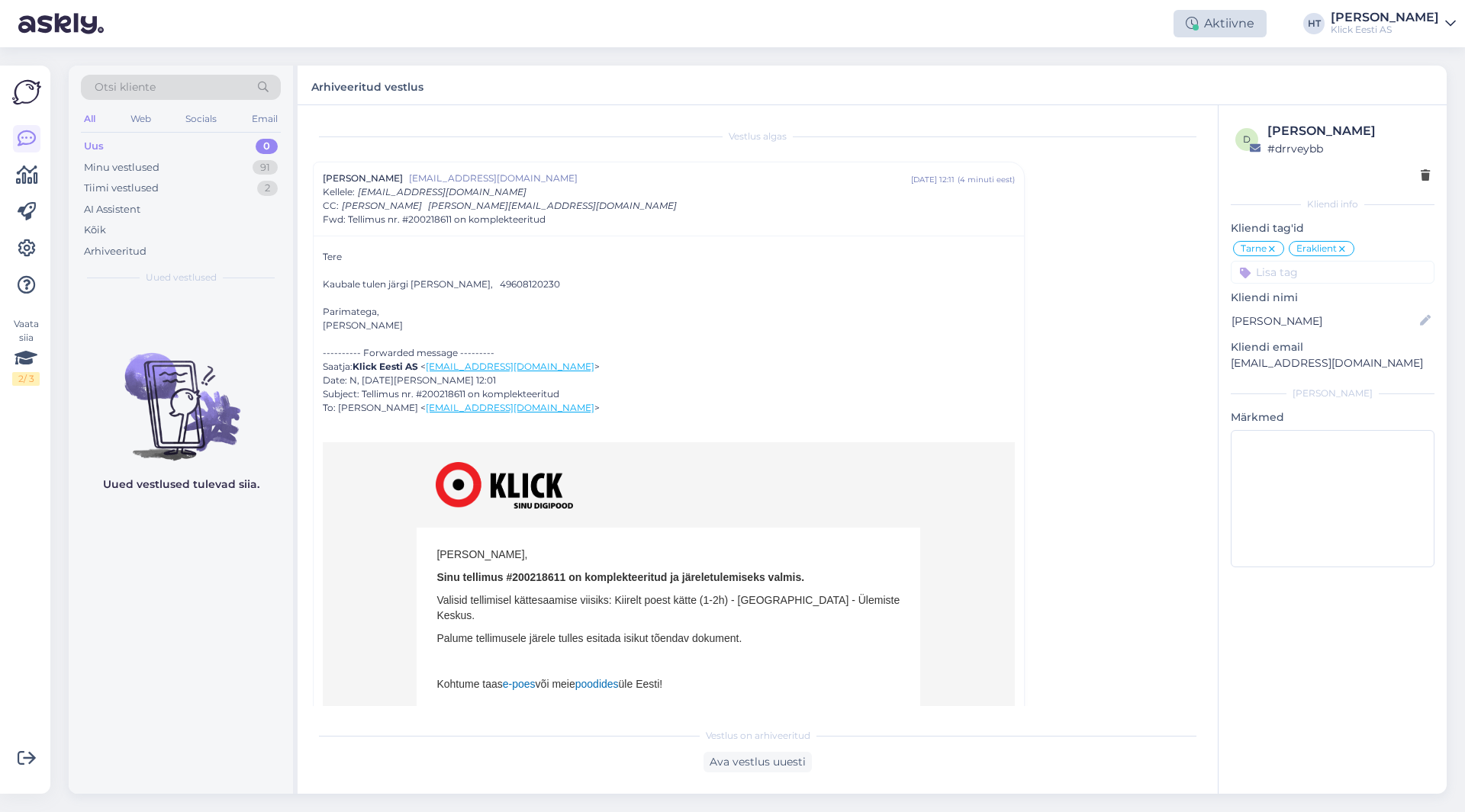
click at [1262, 24] on div "Aktiivne" at bounding box center [1219, 23] width 93 height 27
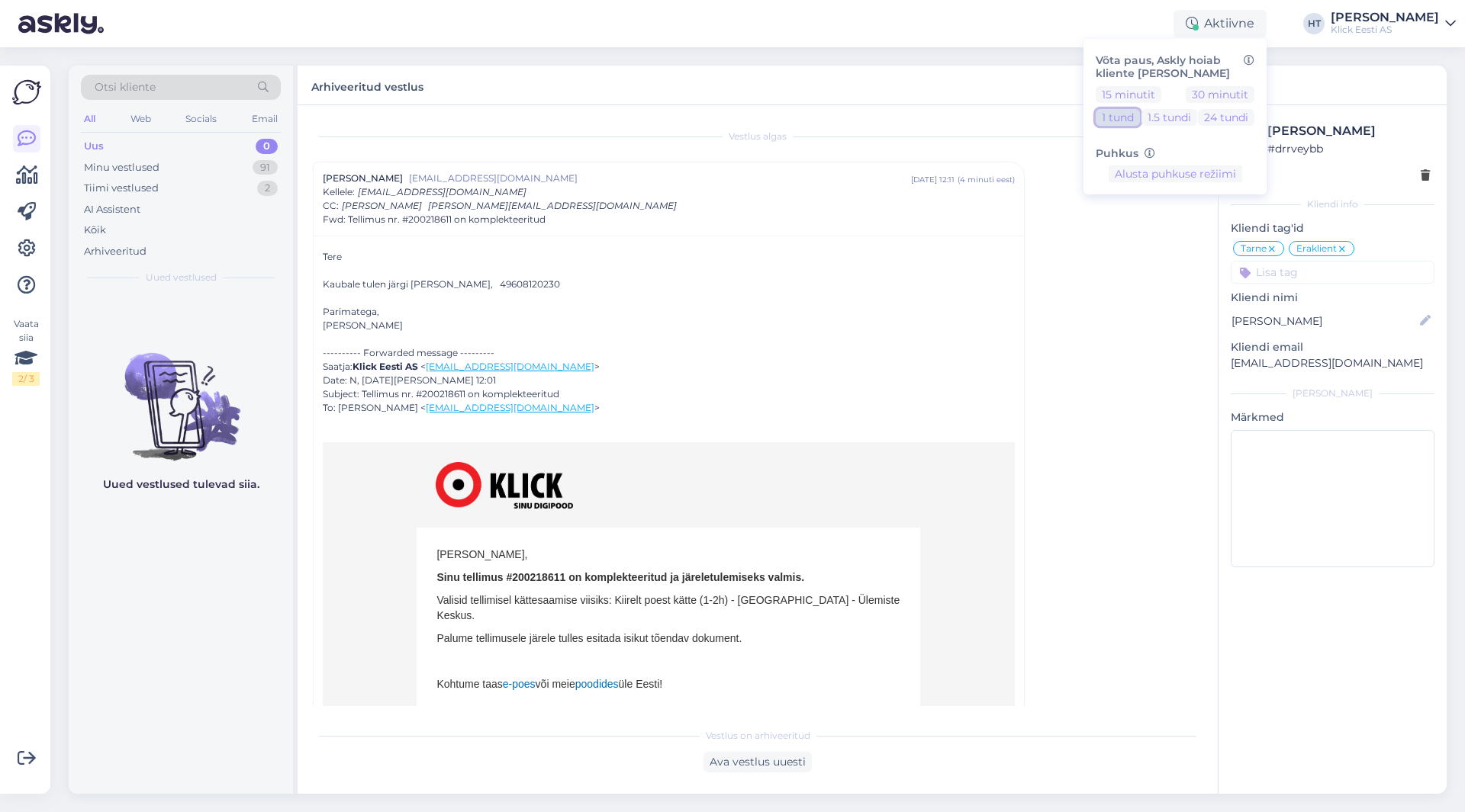
click at [1139, 120] on button "1 tund" at bounding box center [1118, 117] width 44 height 17
click at [1048, 99] on div "Arhiveeritud vestlus" at bounding box center [872, 85] width 1149 height 40
